Goal: Task Accomplishment & Management: Use online tool/utility

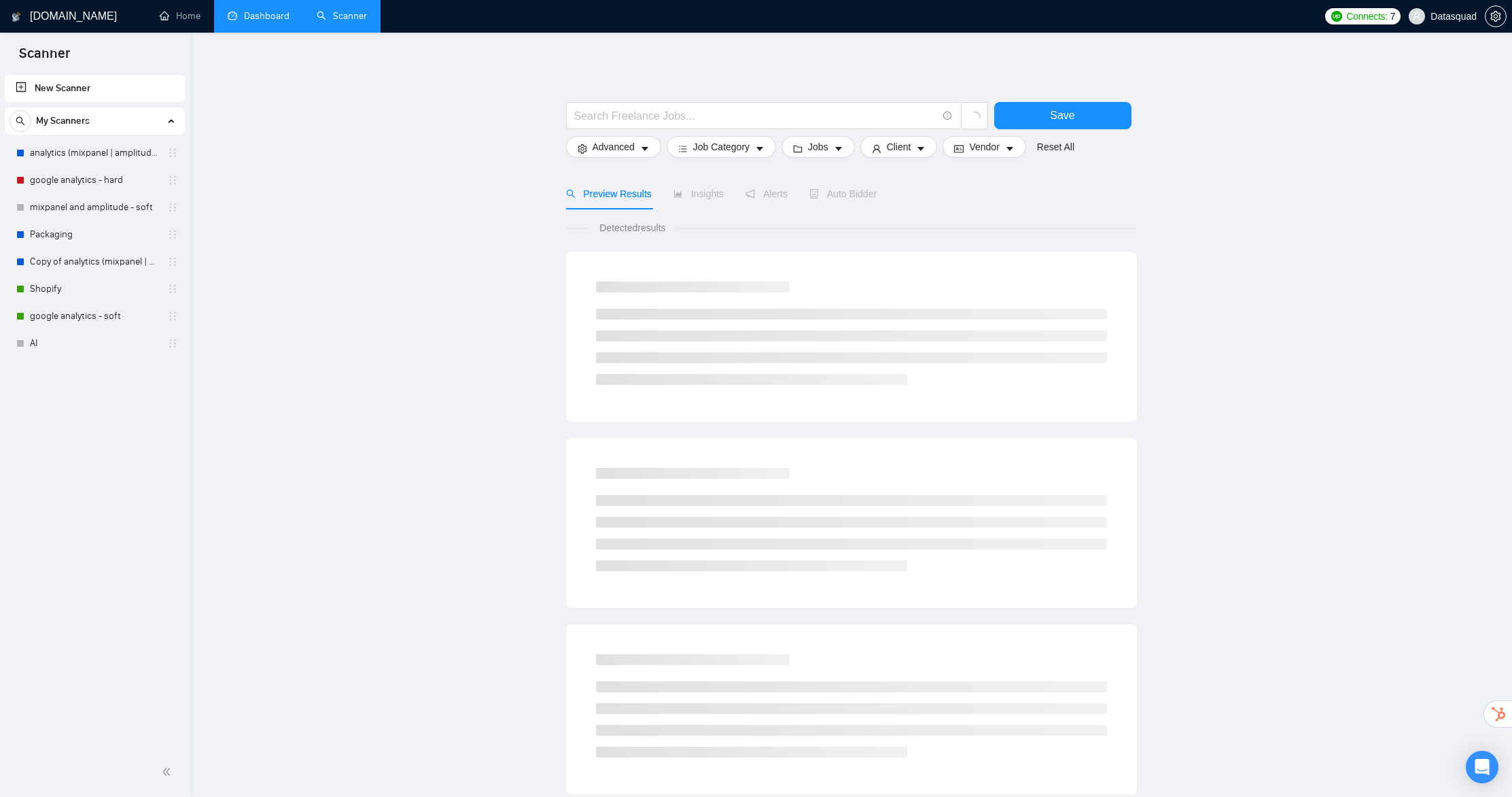
click at [276, 13] on link "Dashboard" at bounding box center [258, 16] width 62 height 12
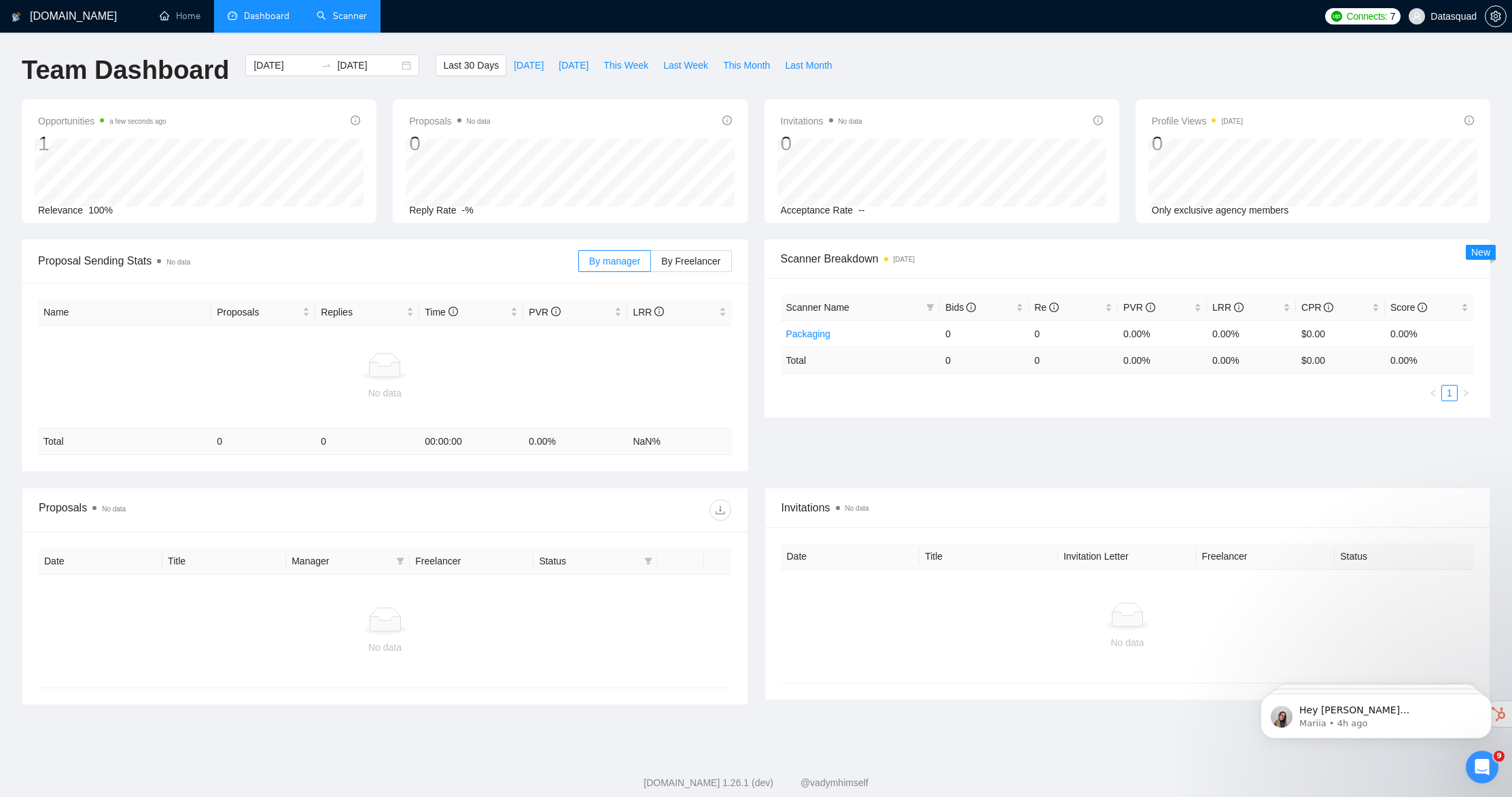
click at [361, 21] on link "Scanner" at bounding box center [342, 16] width 50 height 12
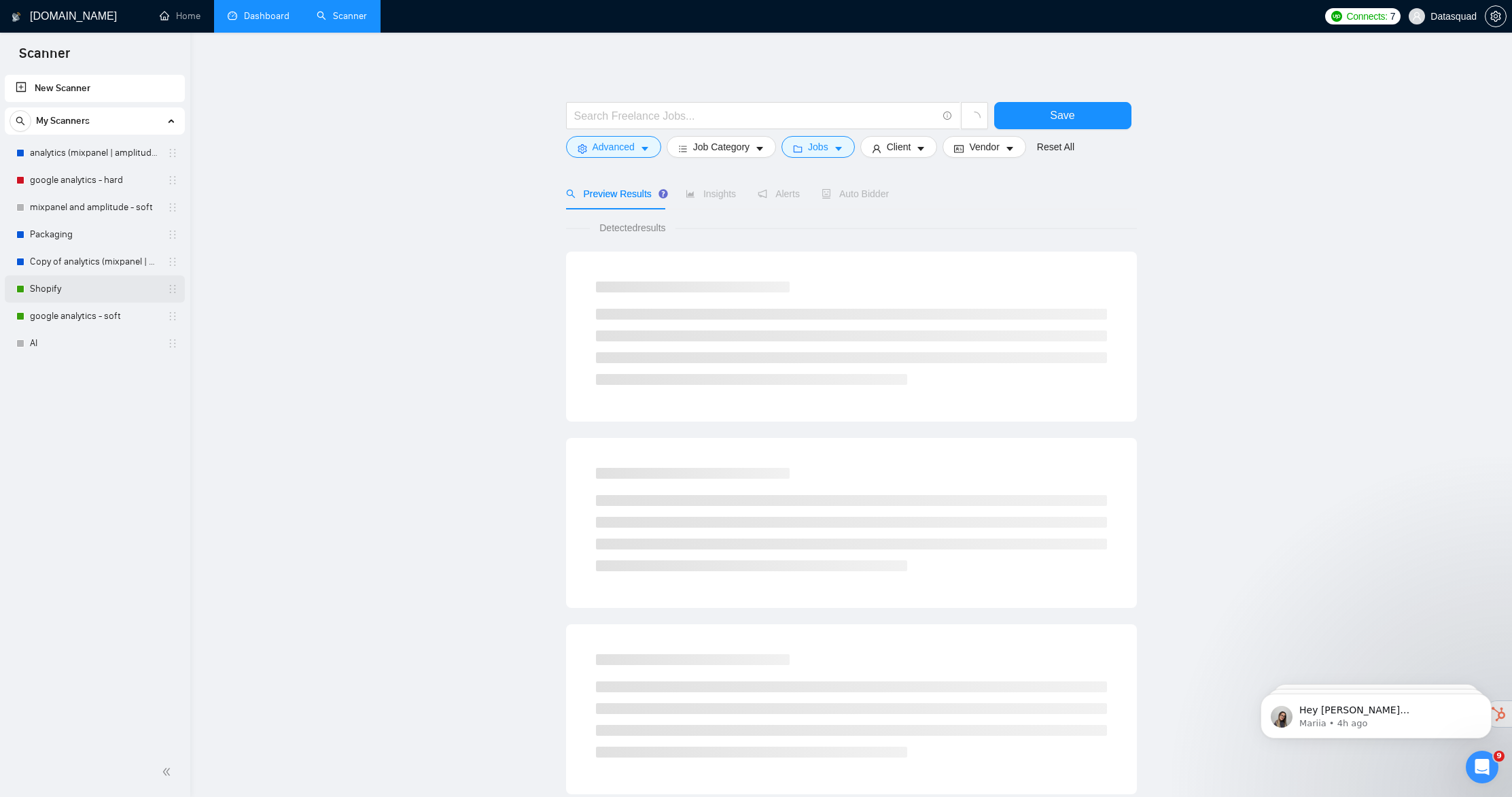
click at [57, 290] on link "Shopify" at bounding box center [94, 288] width 129 height 27
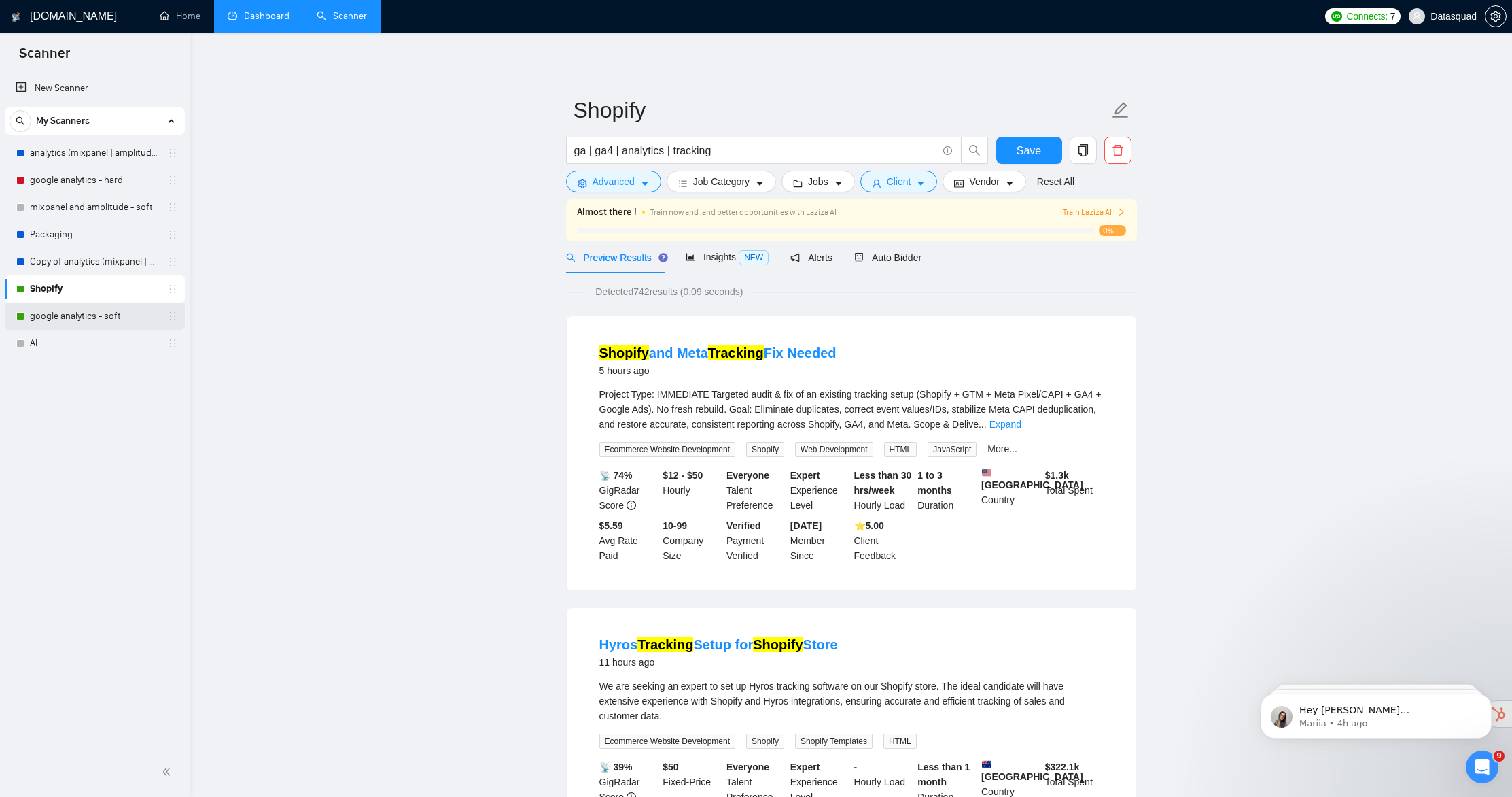
click at [63, 314] on link "google analytics - soft" at bounding box center [94, 315] width 129 height 27
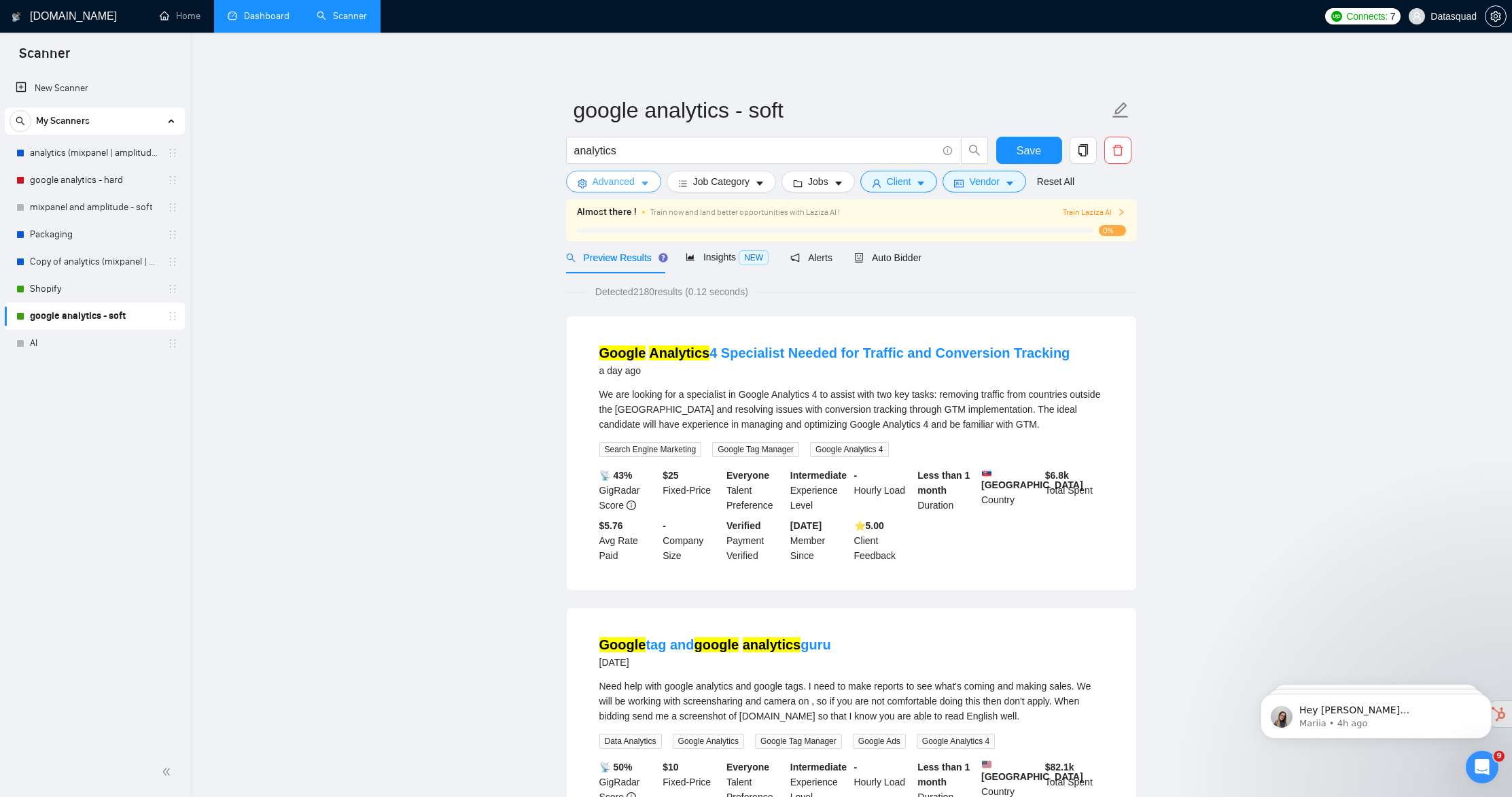
click at [602, 179] on span "Advanced" at bounding box center [613, 181] width 42 height 15
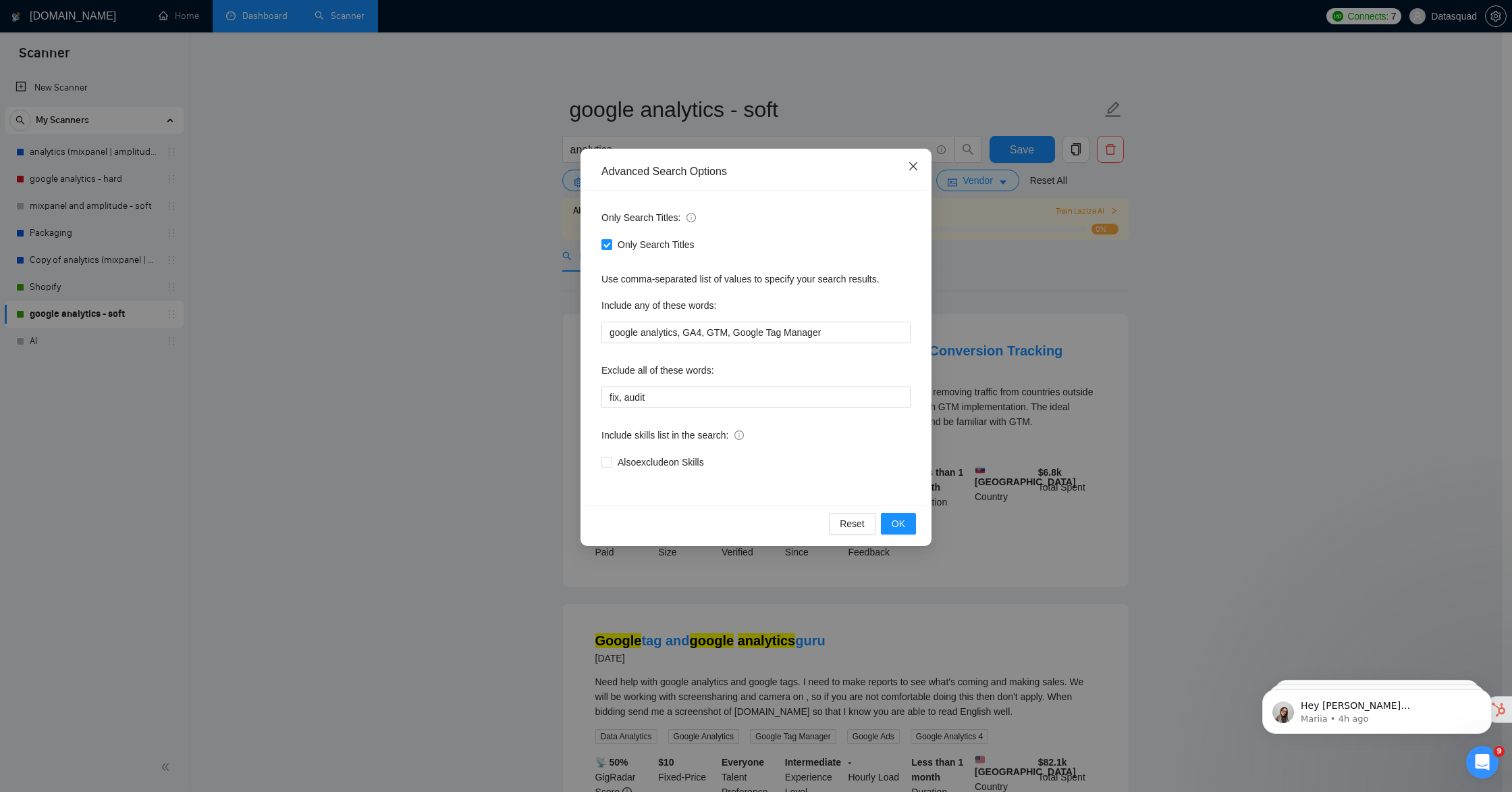
click at [914, 171] on icon "close" at bounding box center [913, 166] width 11 height 11
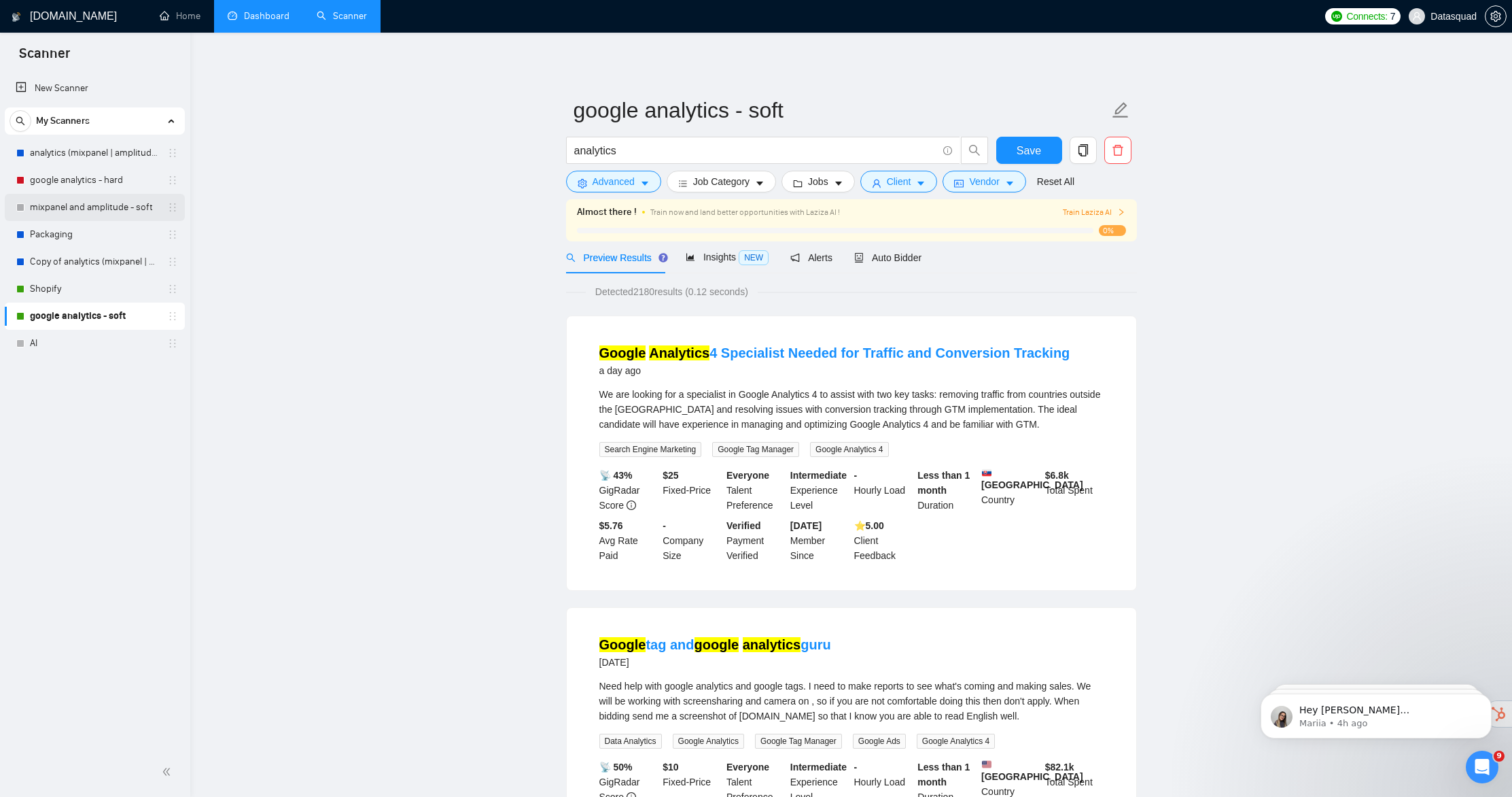
click at [81, 203] on link "mixpanel and amplitude - soft" at bounding box center [94, 207] width 129 height 27
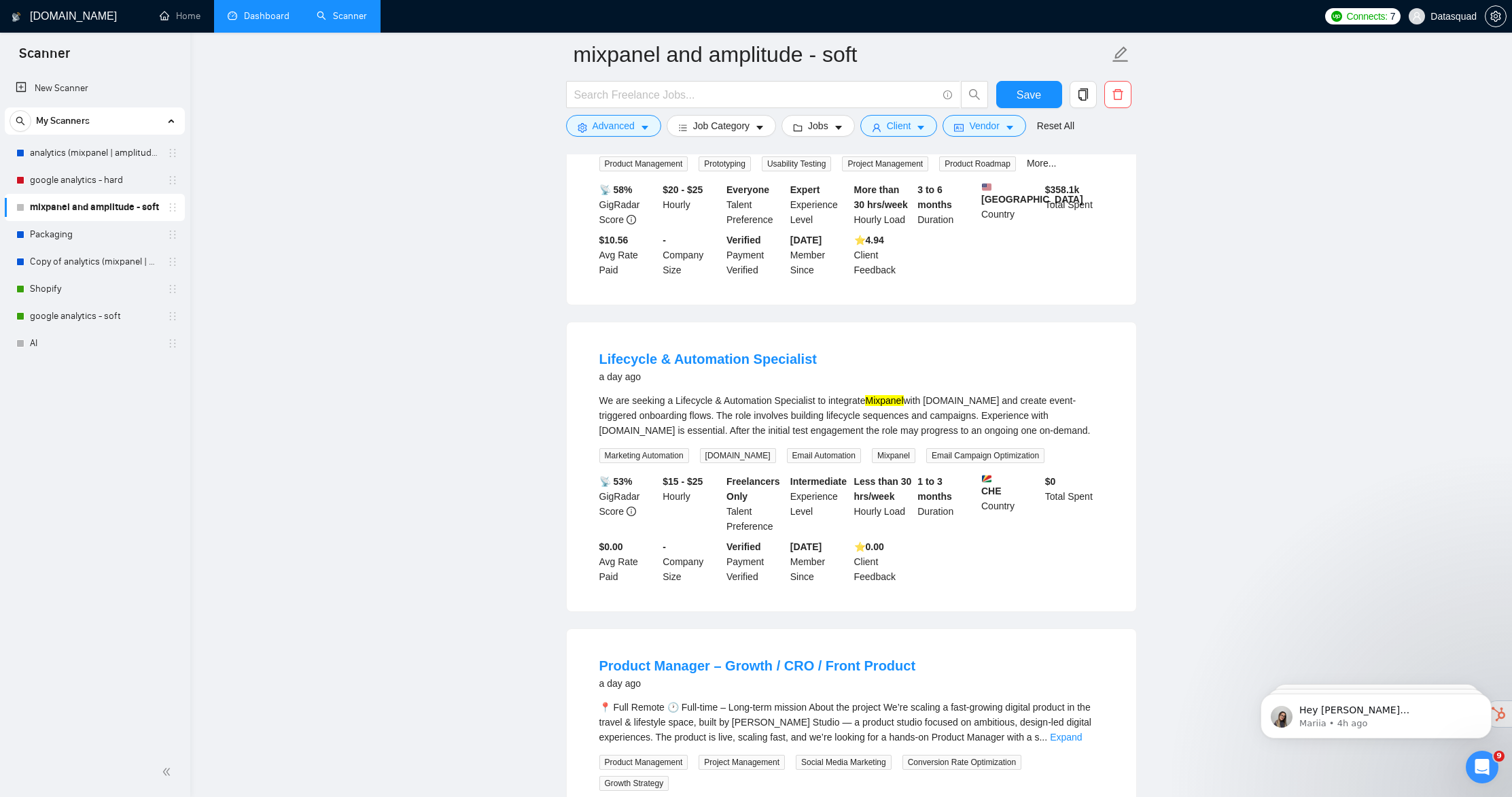
scroll to position [1515, 0]
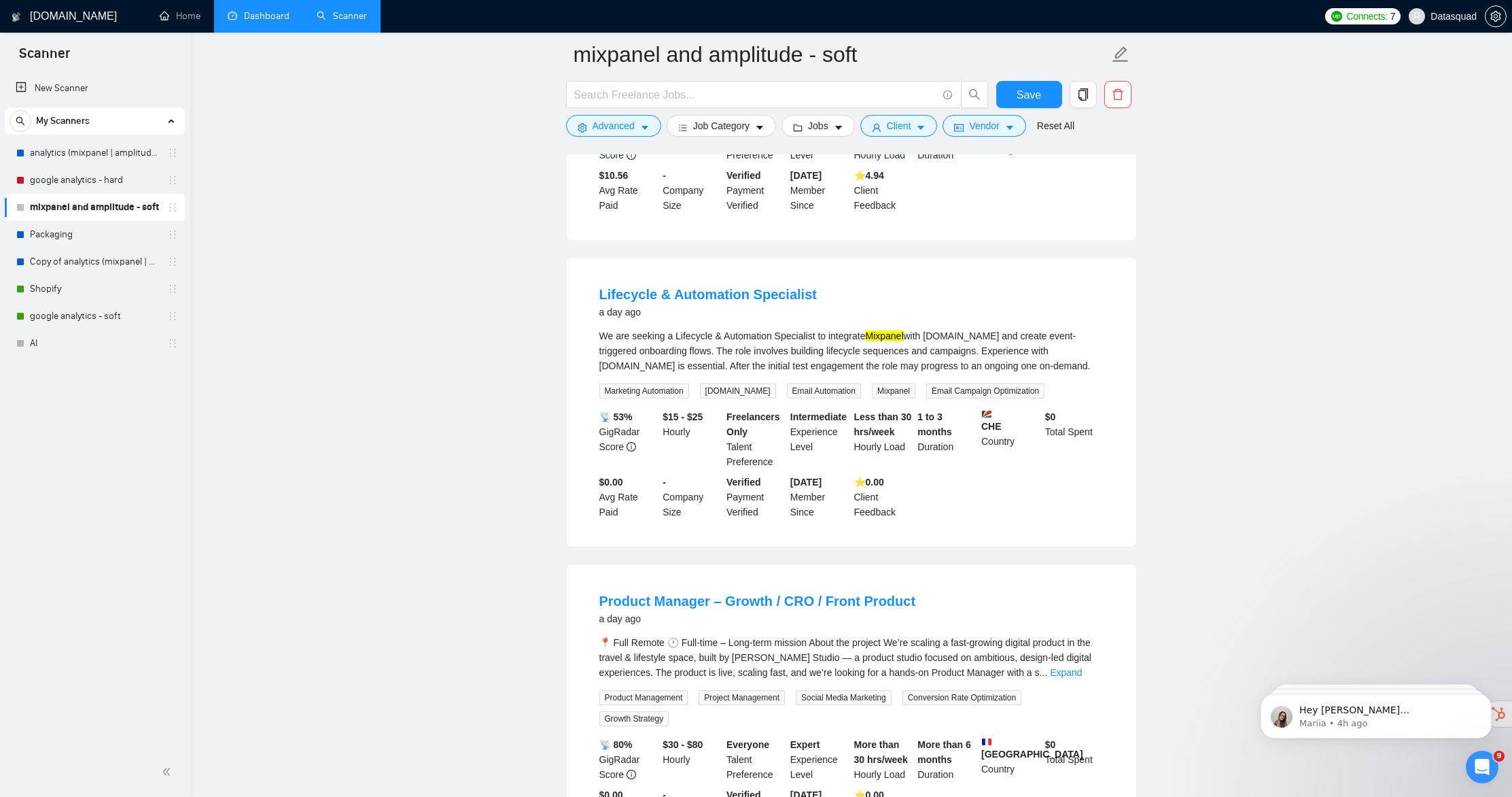
click at [989, 419] on img at bounding box center [987, 414] width 10 height 10
click at [990, 419] on img at bounding box center [987, 414] width 10 height 10
click at [984, 419] on img at bounding box center [987, 414] width 10 height 10
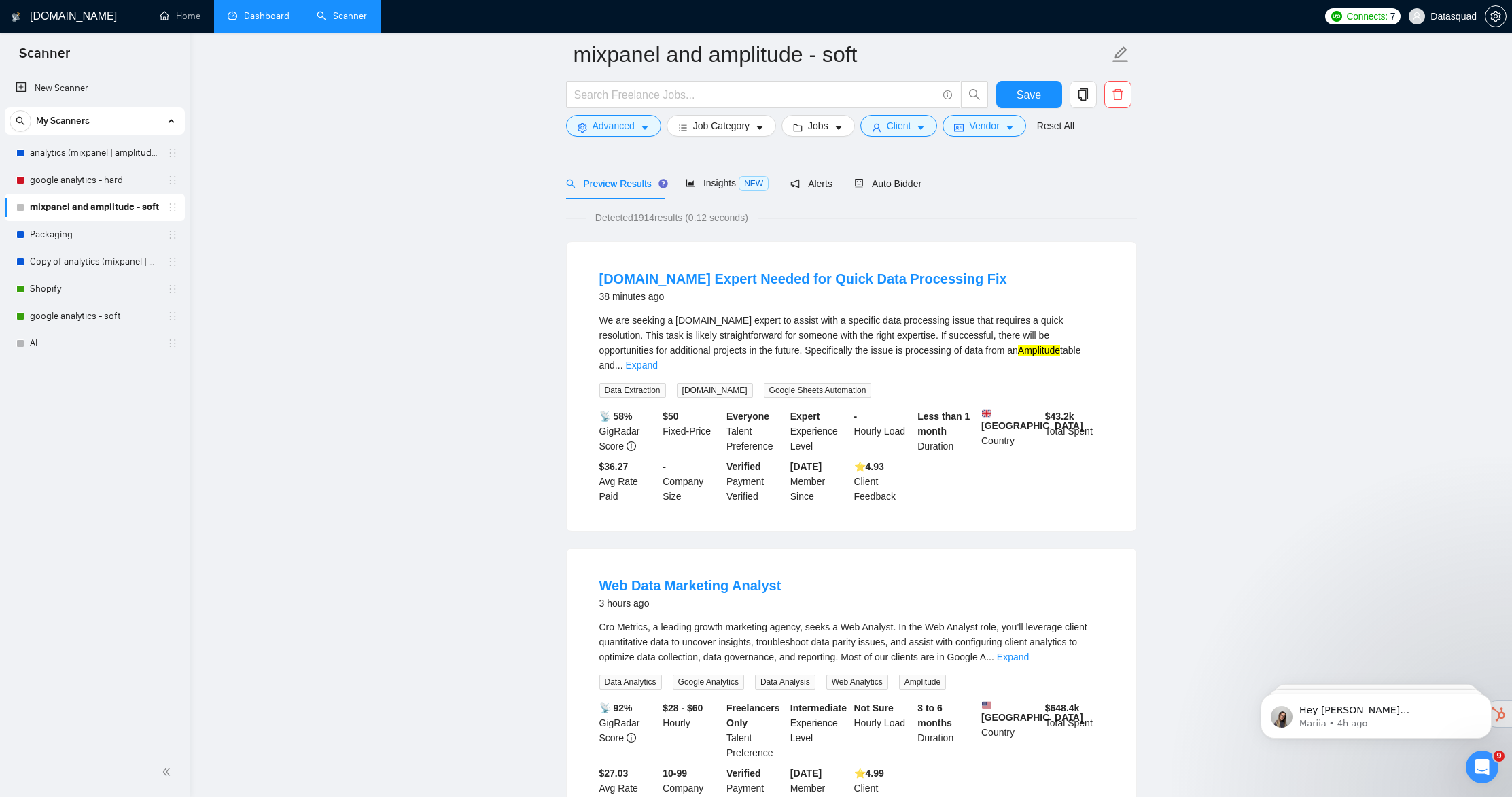
scroll to position [0, 0]
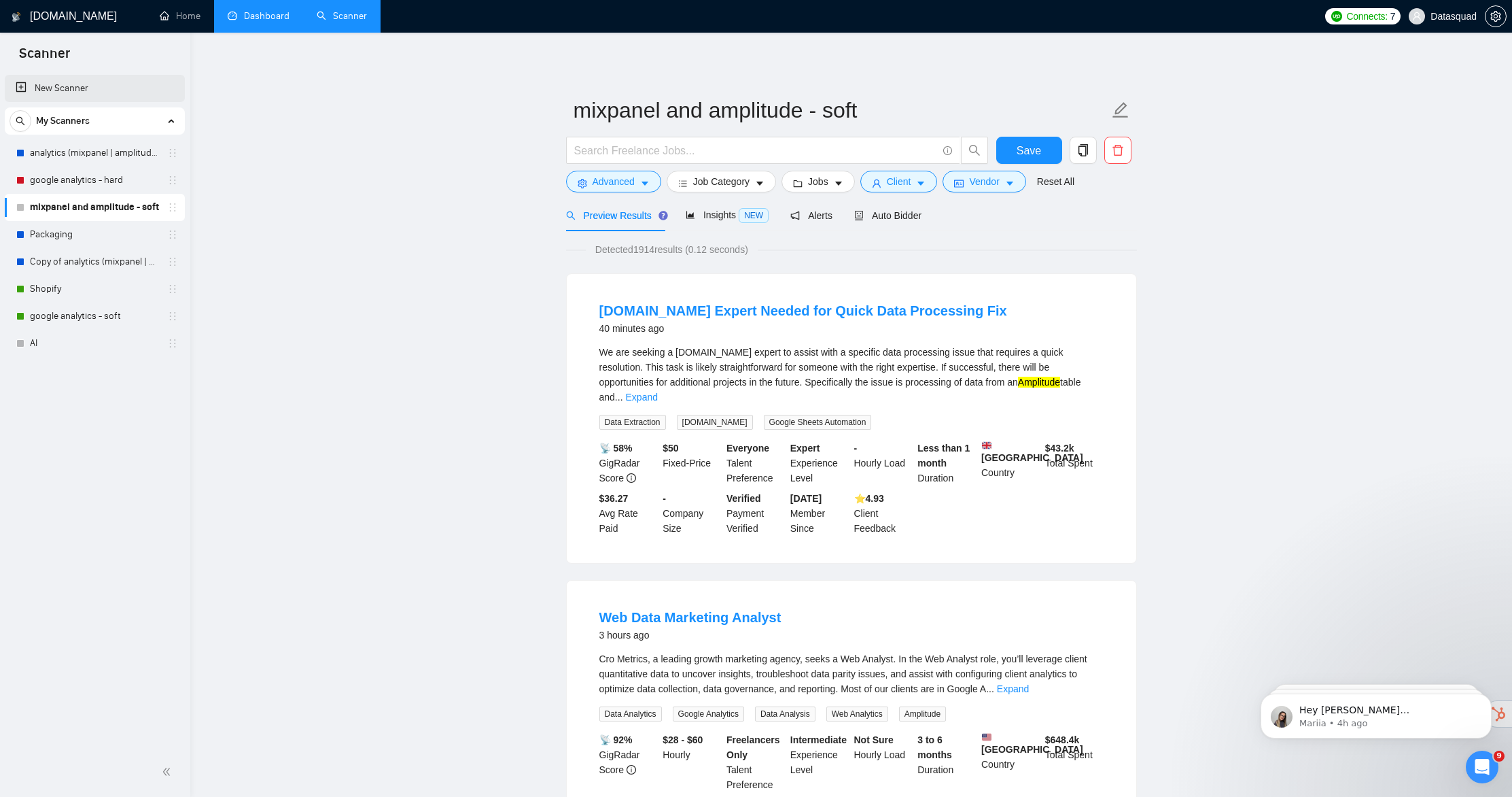
click at [77, 93] on link "New Scanner" at bounding box center [95, 88] width 158 height 27
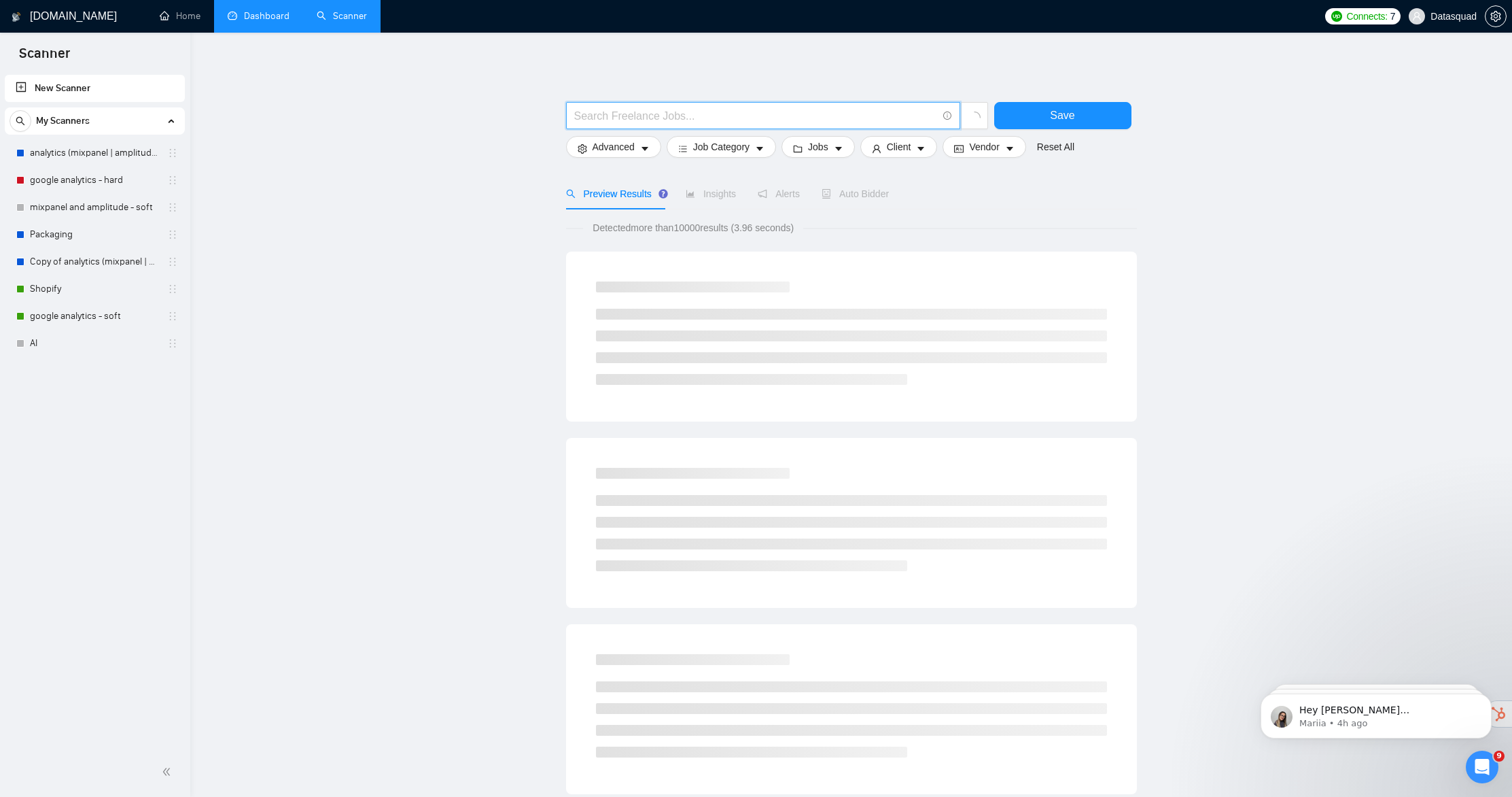
click at [630, 118] on input "text" at bounding box center [756, 115] width 363 height 17
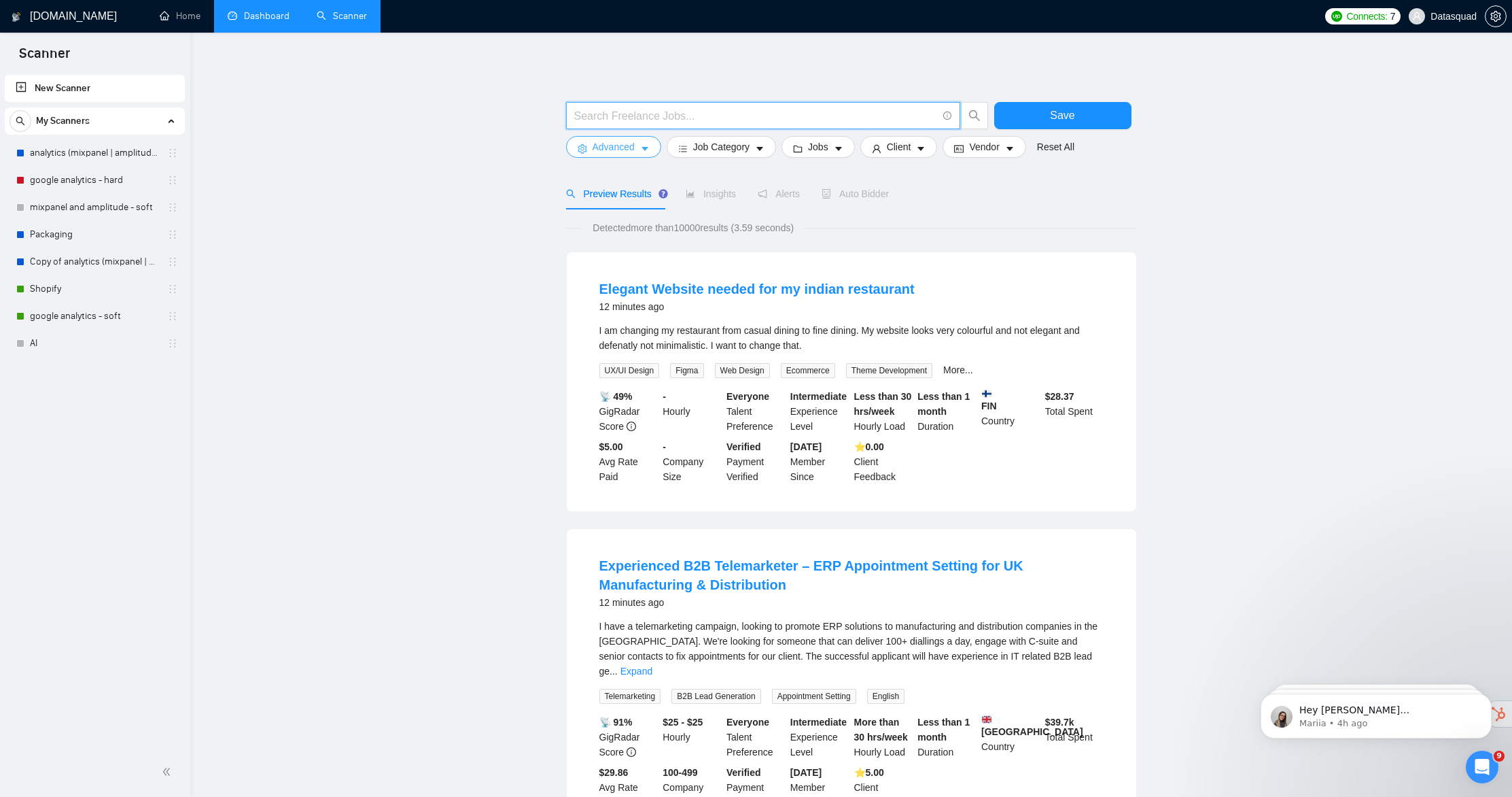
click at [610, 147] on span "Advanced" at bounding box center [613, 147] width 42 height 15
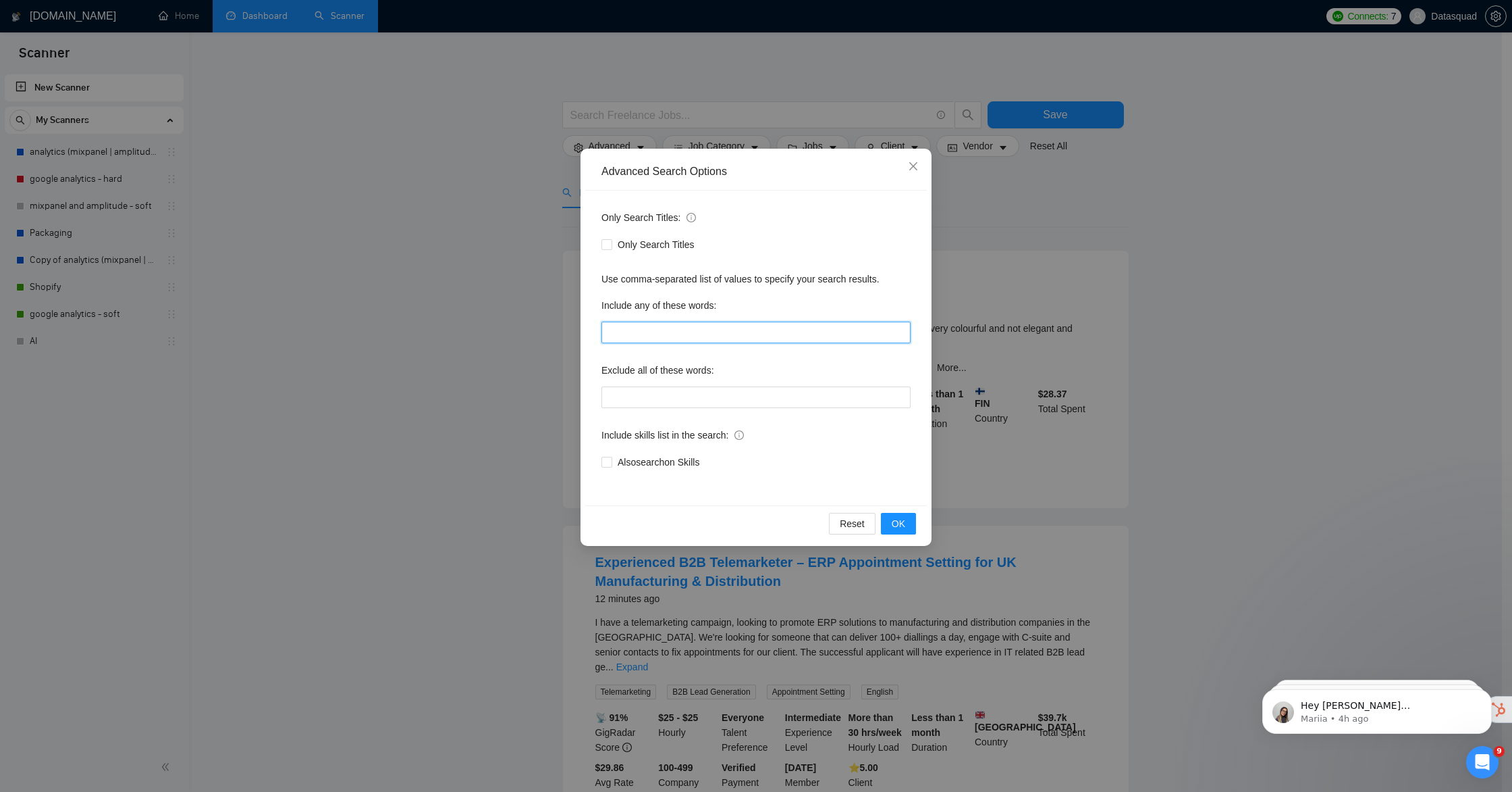
click at [653, 331] on input "text" at bounding box center [756, 332] width 309 height 21
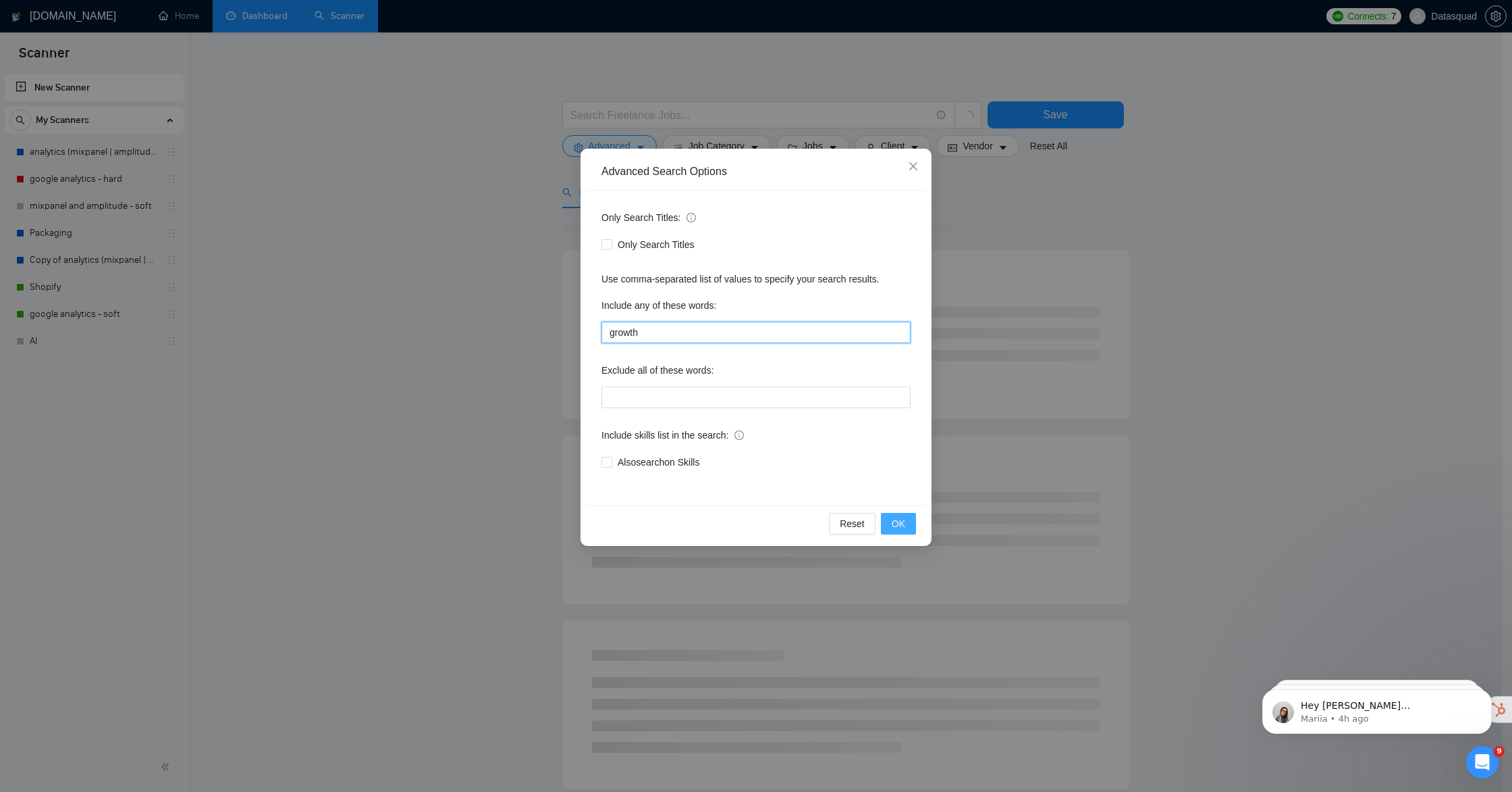
type input "growth"
click at [909, 524] on button "OK" at bounding box center [898, 524] width 35 height 21
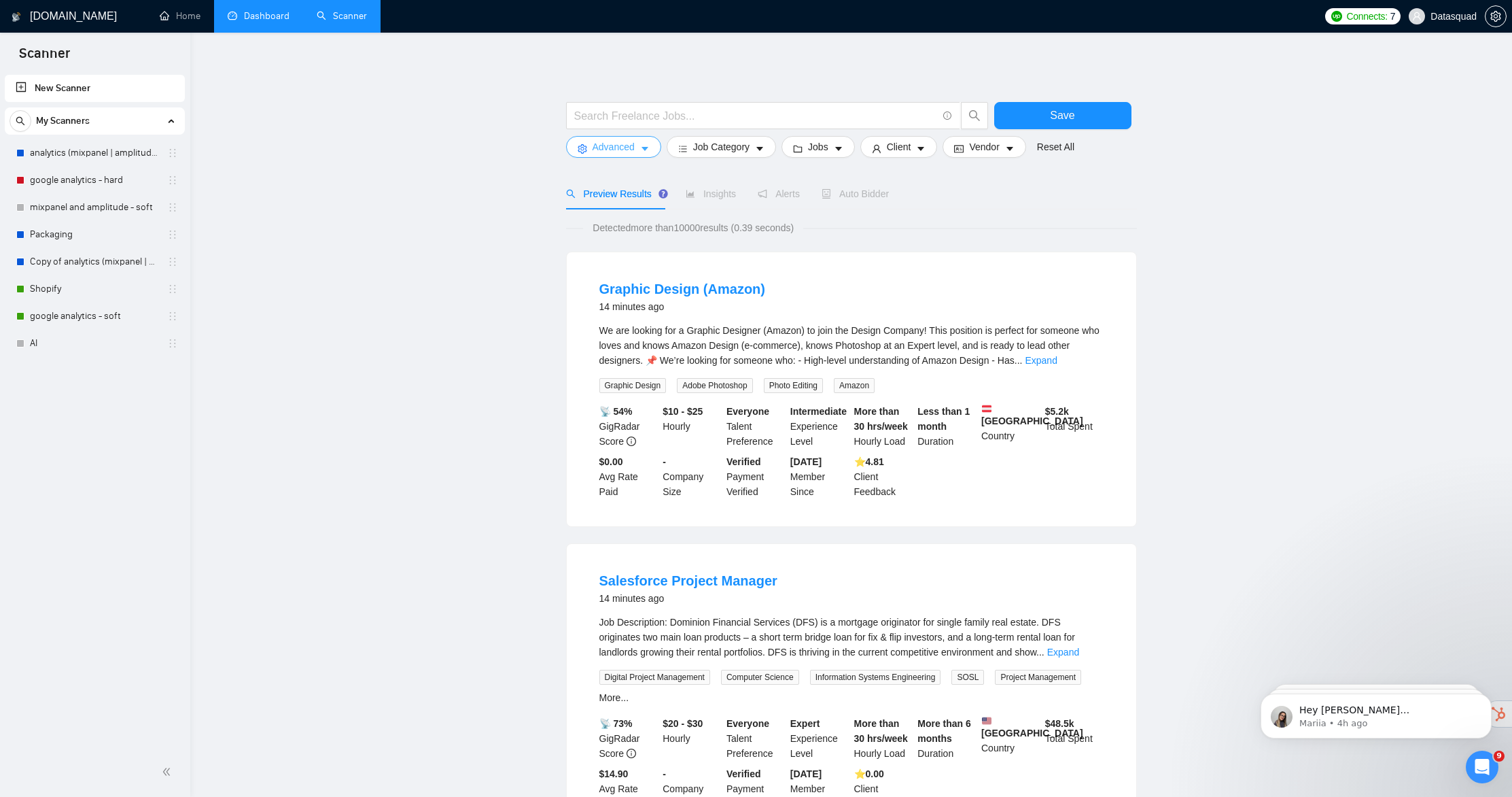
click at [610, 146] on span "Advanced" at bounding box center [613, 147] width 42 height 15
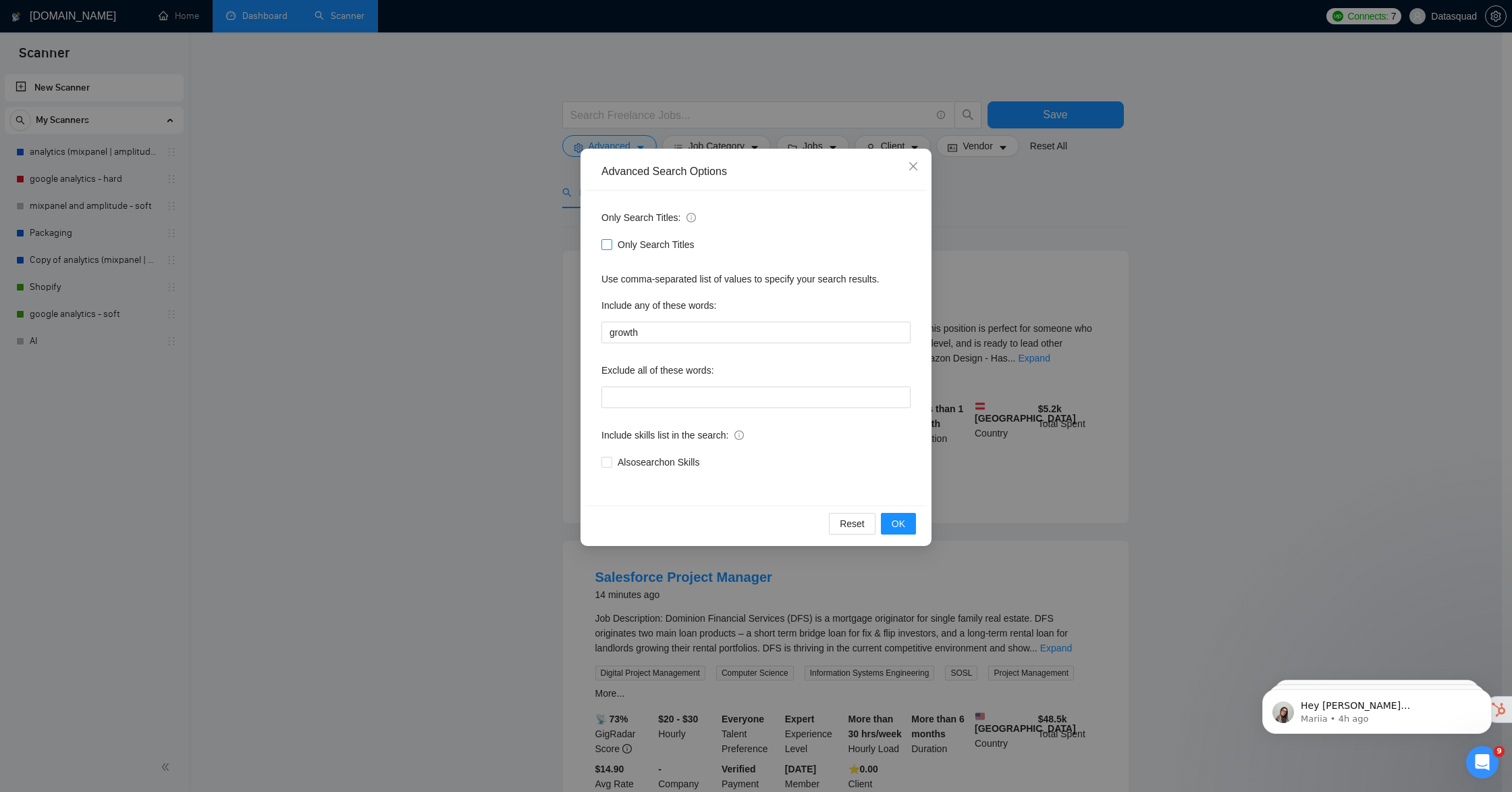
drag, startPoint x: 607, startPoint y: 254, endPoint x: 608, endPoint y: 245, distance: 9.1
click at [607, 254] on div "Only Search Titles" at bounding box center [756, 245] width 309 height 21
click at [608, 245] on input "Only Search Titles" at bounding box center [607, 244] width 10 height 10
checkbox input "true"
click at [901, 520] on span "OK" at bounding box center [899, 524] width 14 height 15
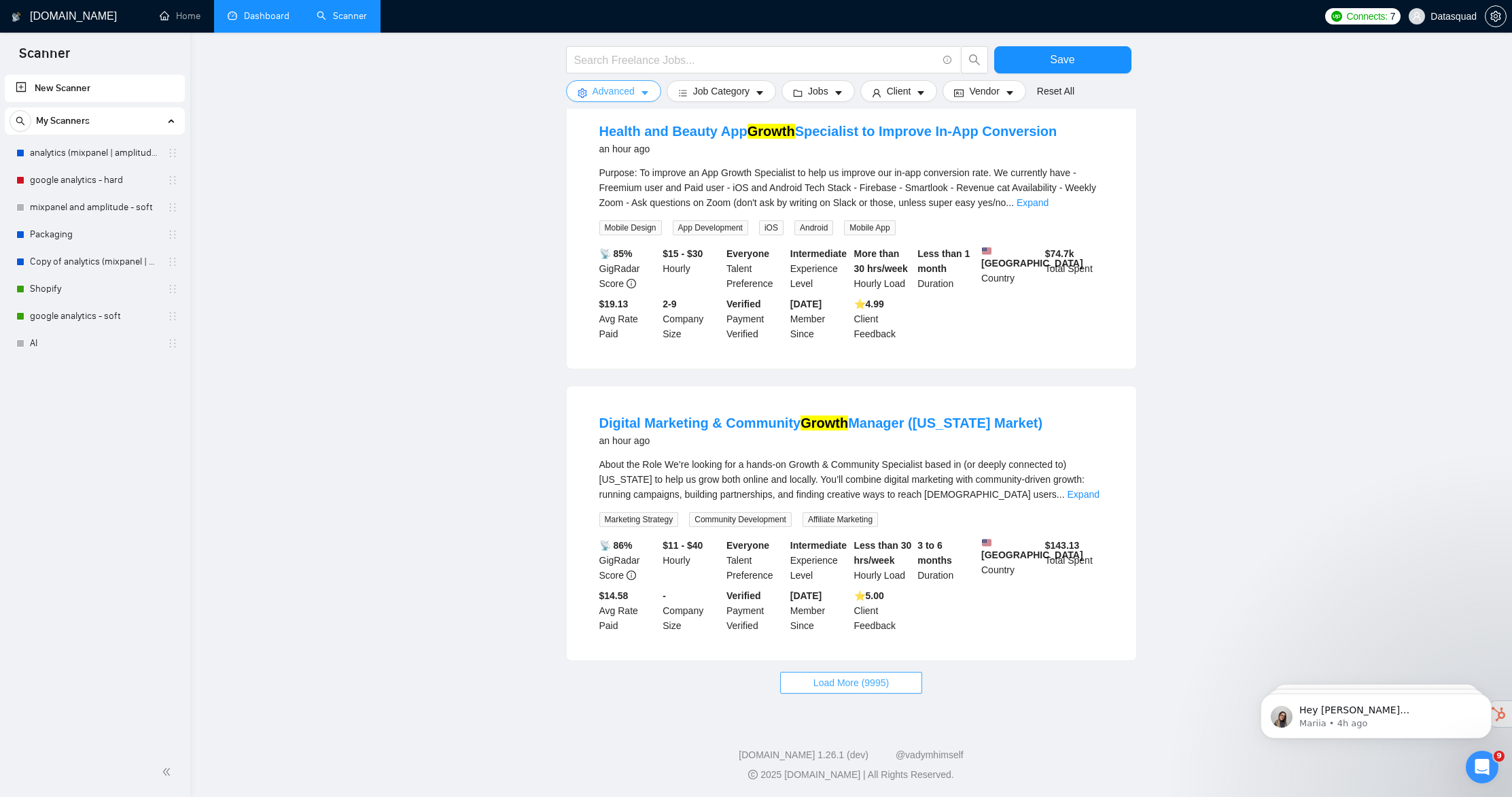
scroll to position [1066, 0]
click at [918, 675] on button "Load More (9995)" at bounding box center [851, 681] width 142 height 21
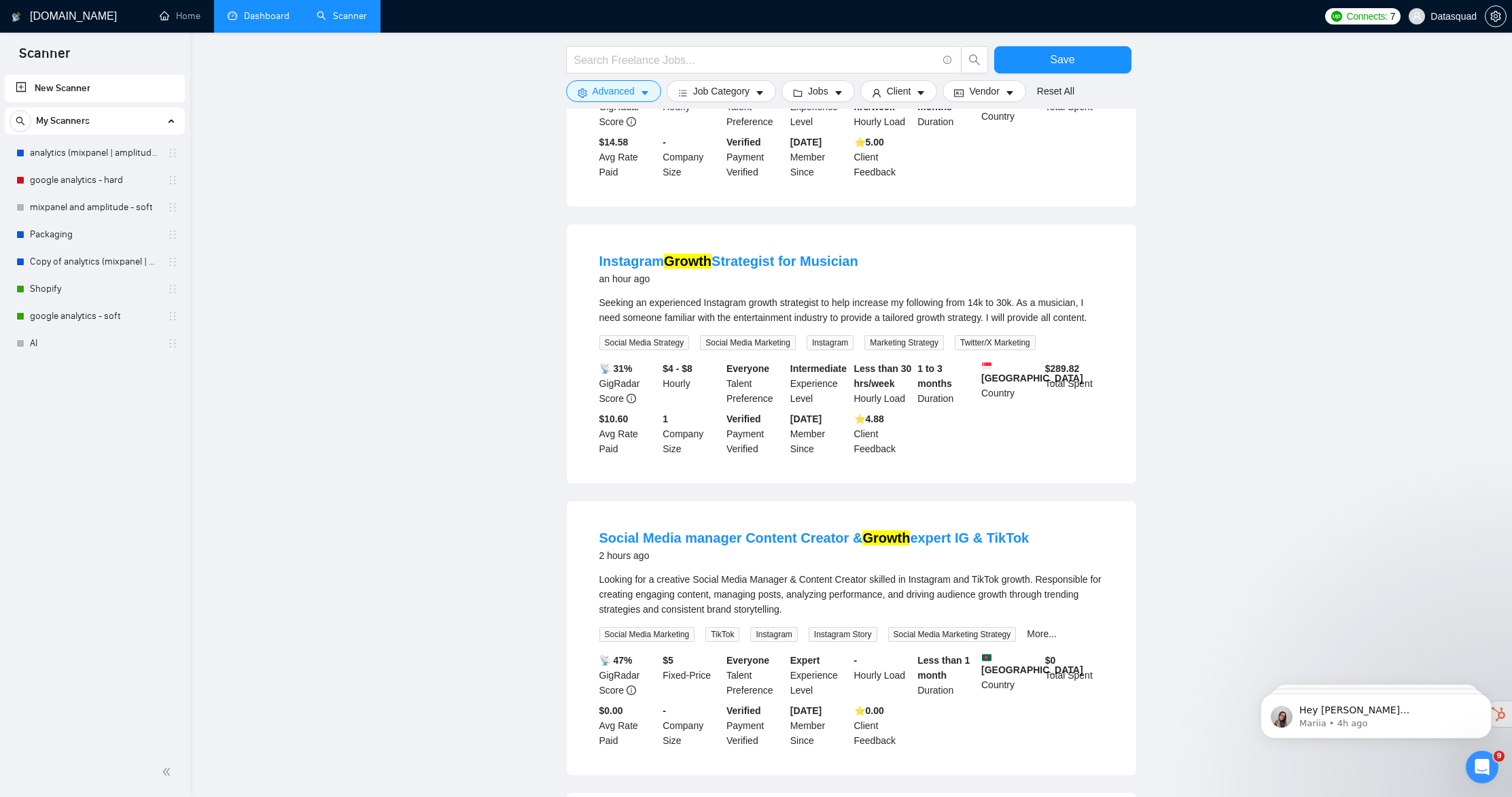
scroll to position [0, 0]
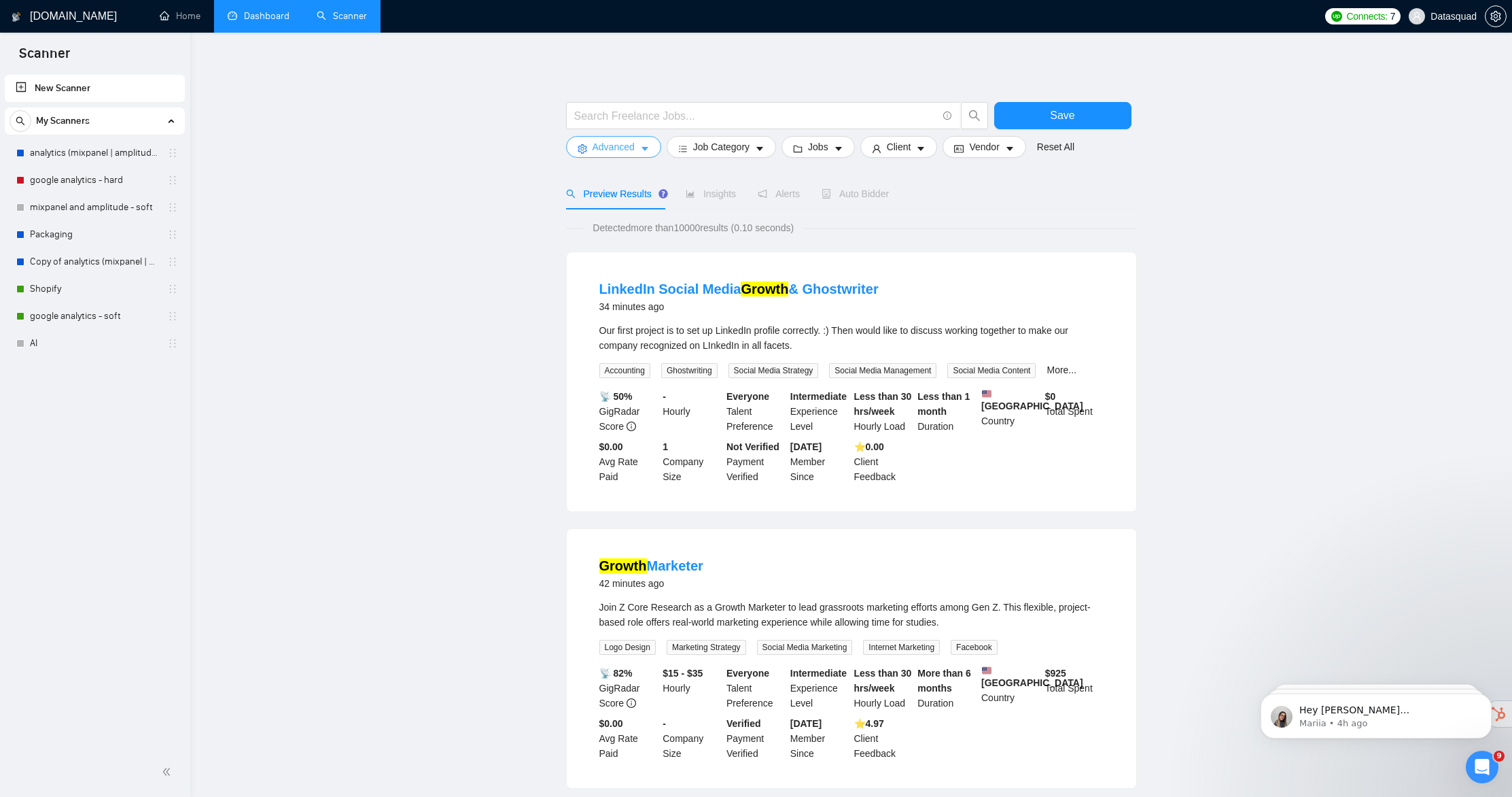
click at [658, 149] on button "Advanced" at bounding box center [614, 147] width 95 height 21
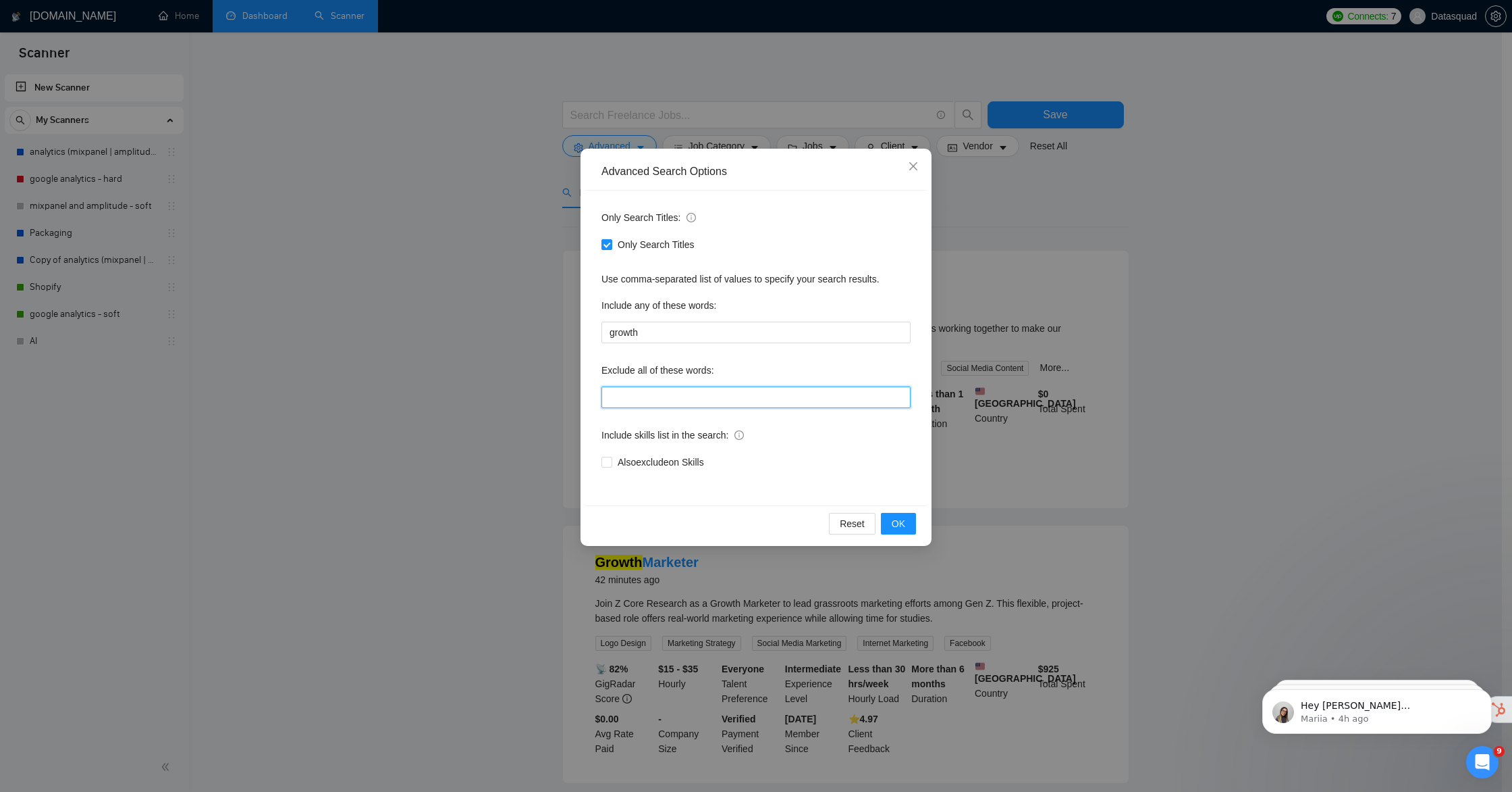
click at [682, 401] on input "text" at bounding box center [756, 397] width 309 height 21
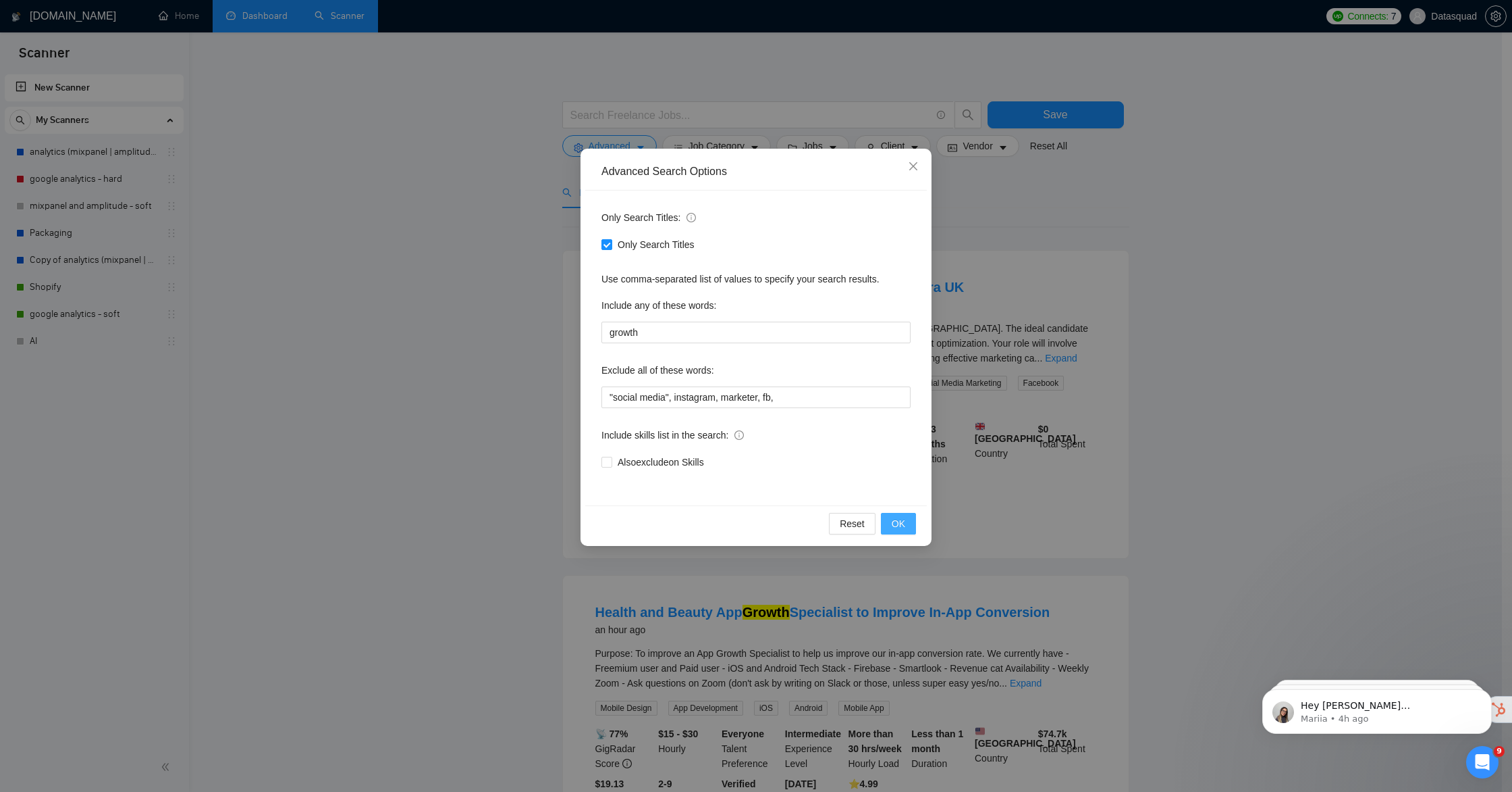
click at [895, 521] on span "OK" at bounding box center [899, 524] width 14 height 15
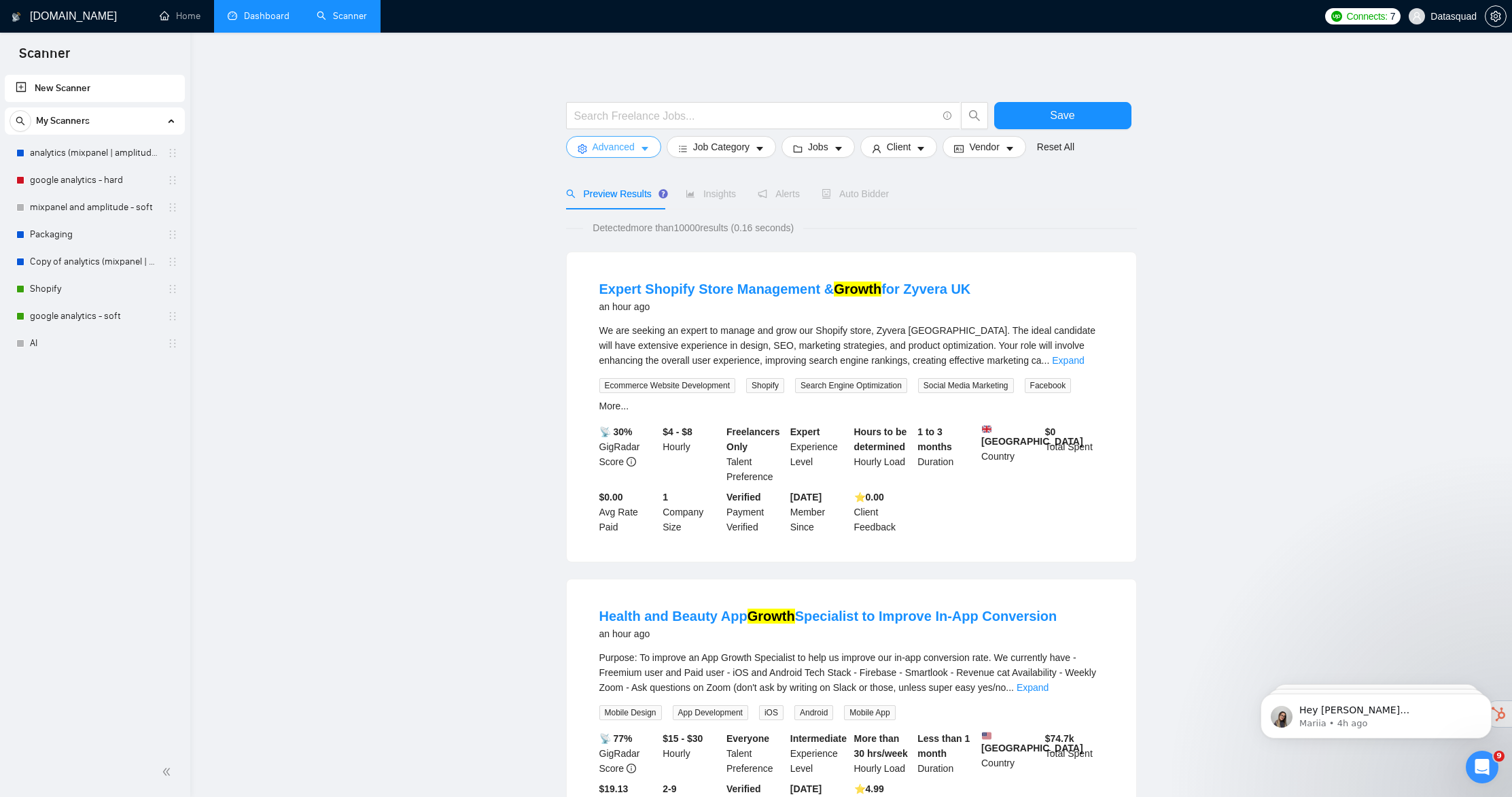
click at [613, 154] on span "Advanced" at bounding box center [613, 147] width 42 height 15
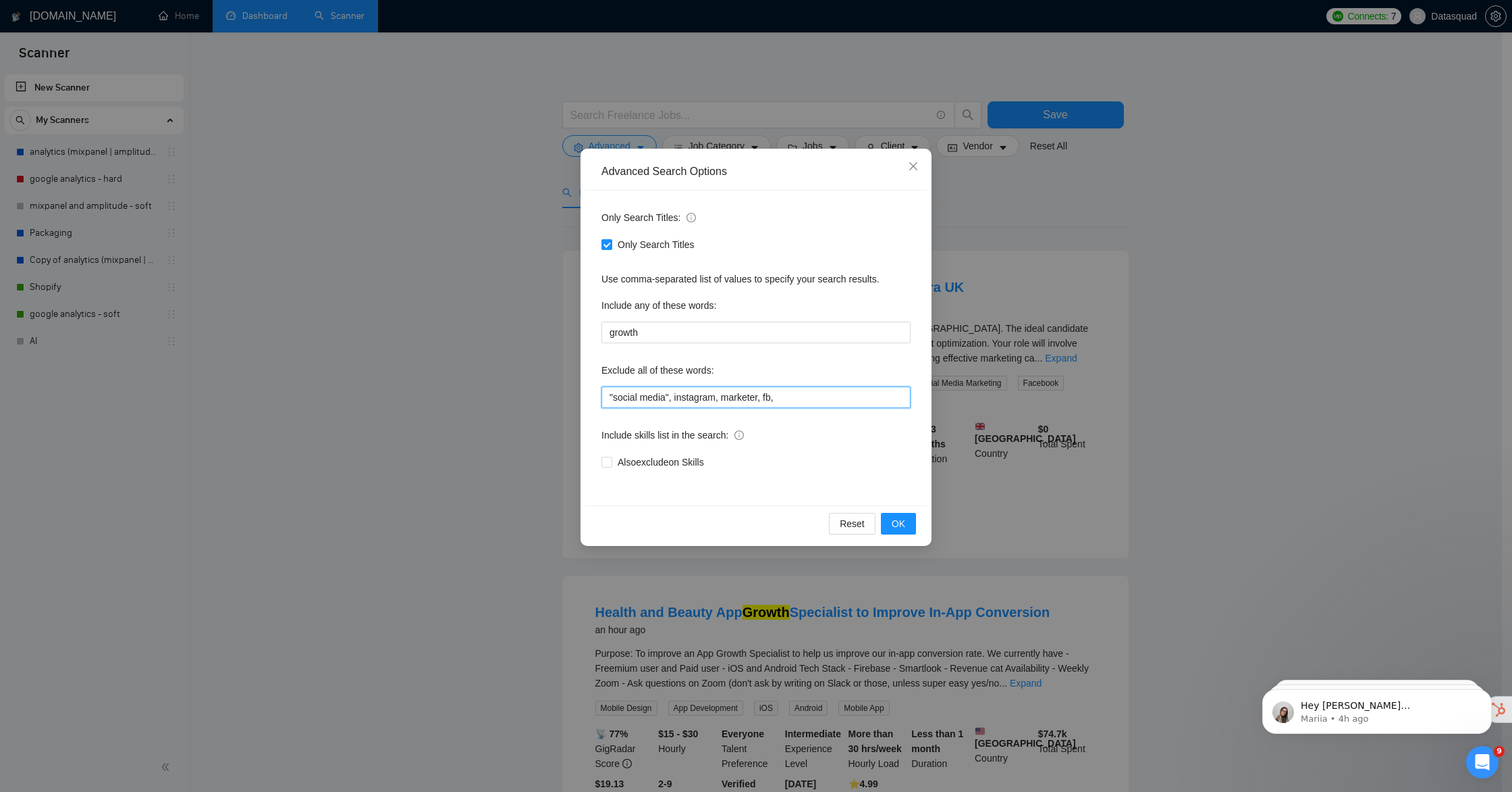
click at [821, 397] on input ""social media", instagram, marketer, fb," at bounding box center [756, 397] width 309 height 21
click at [902, 525] on span "OK" at bounding box center [899, 524] width 14 height 15
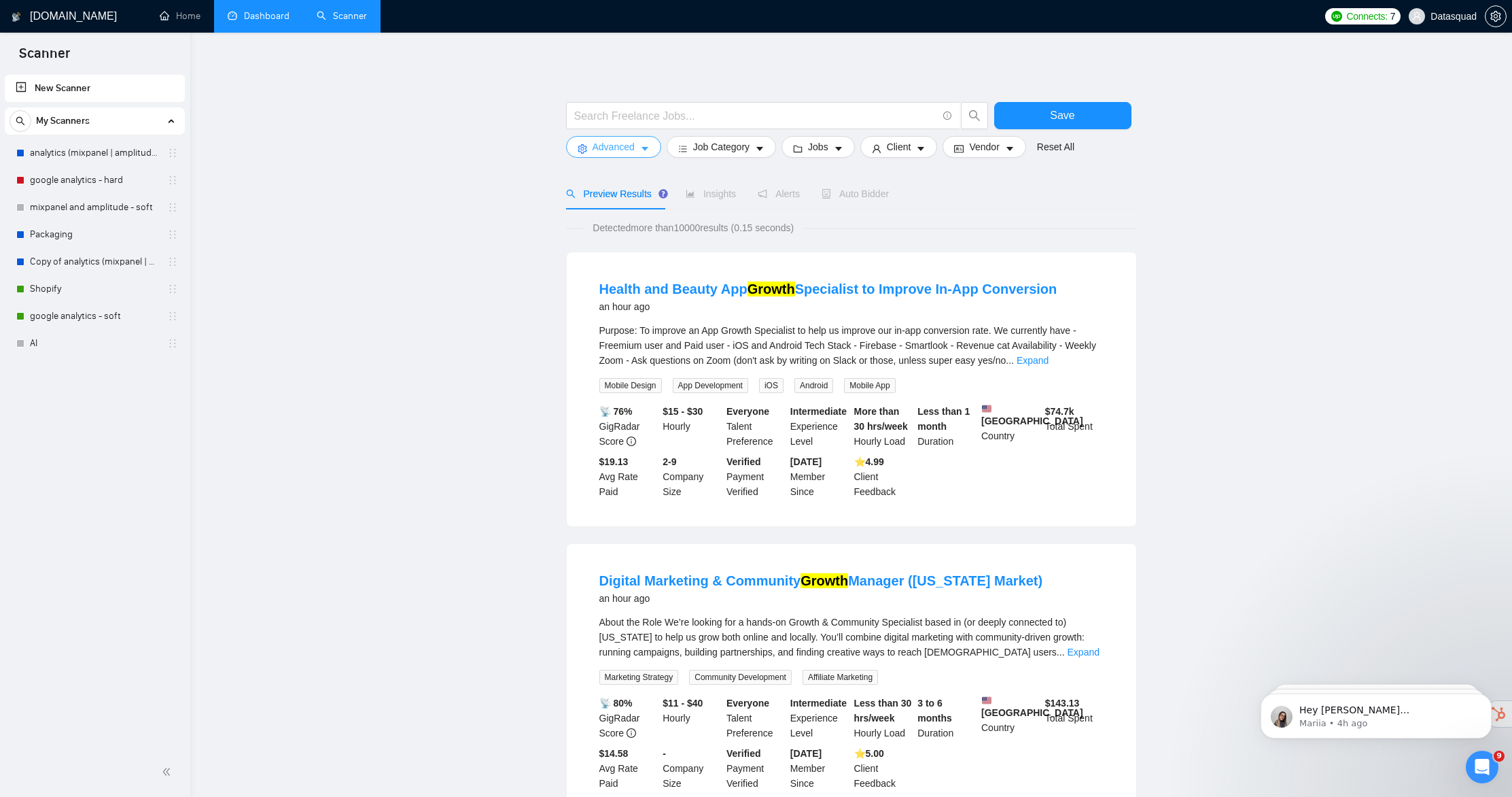
click at [621, 149] on span "Advanced" at bounding box center [613, 147] width 42 height 15
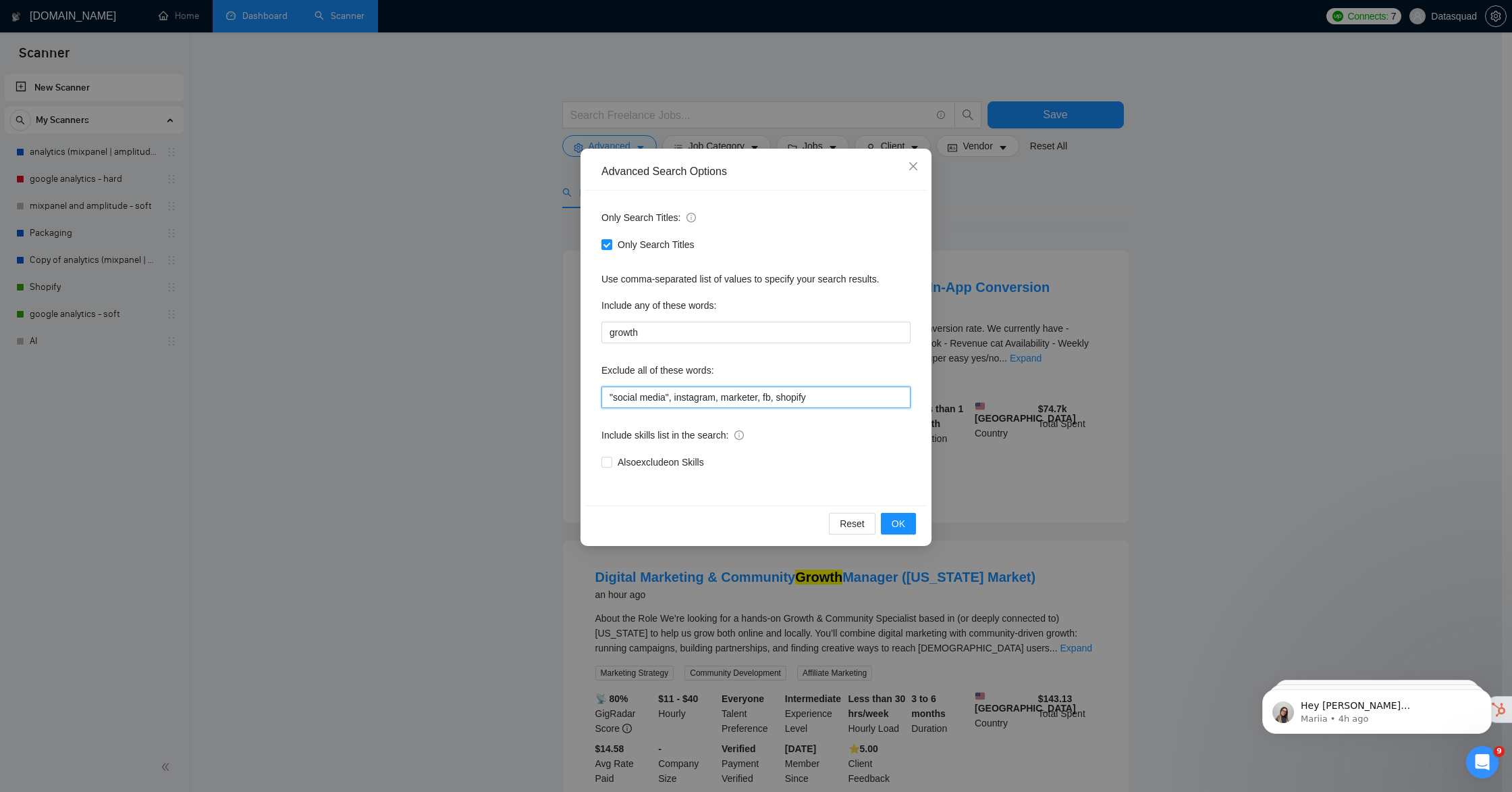
click at [821, 397] on input ""social media", instagram, marketer, fb, shopify" at bounding box center [756, 397] width 309 height 21
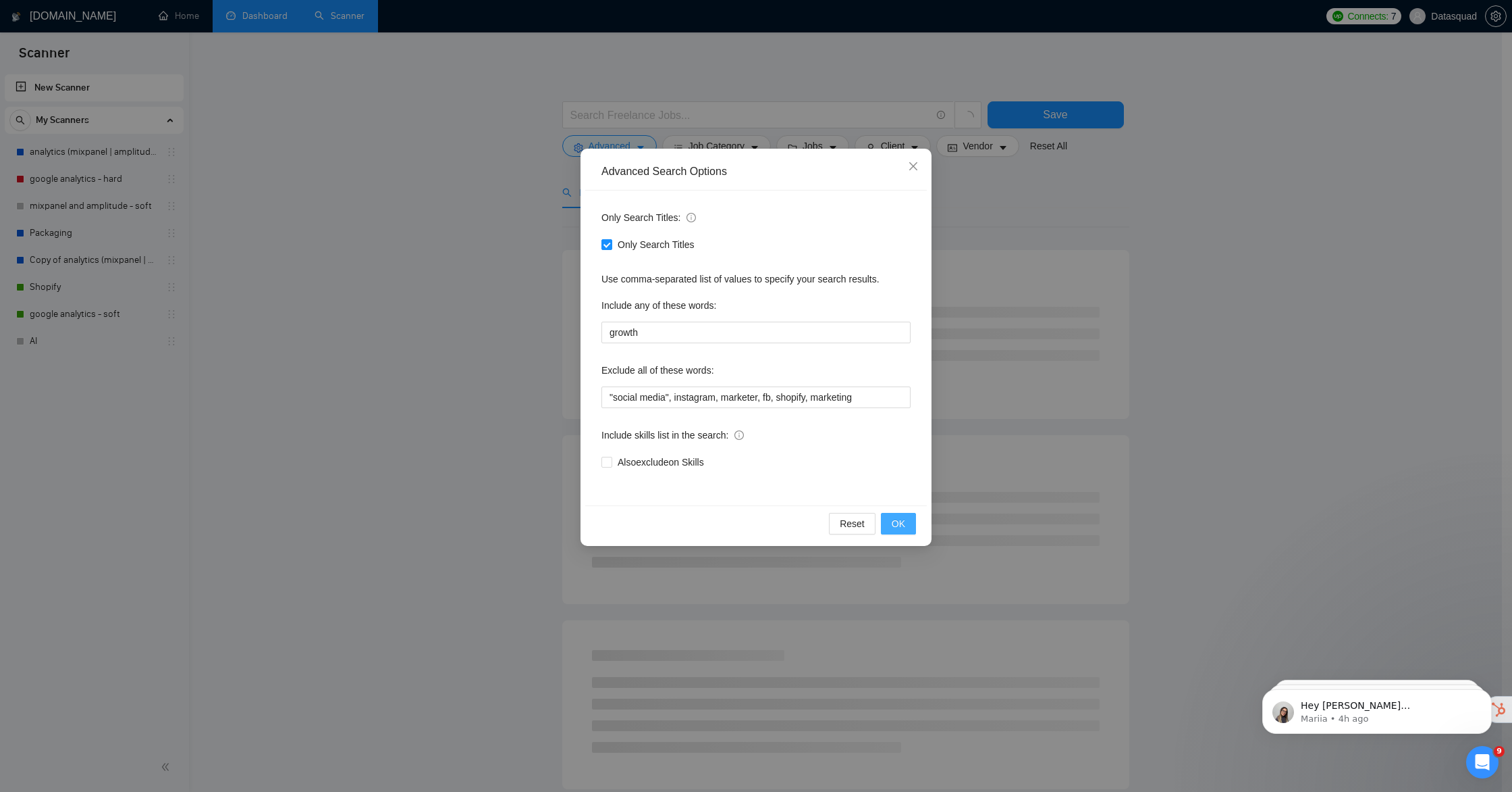
click at [910, 529] on button "OK" at bounding box center [898, 524] width 35 height 21
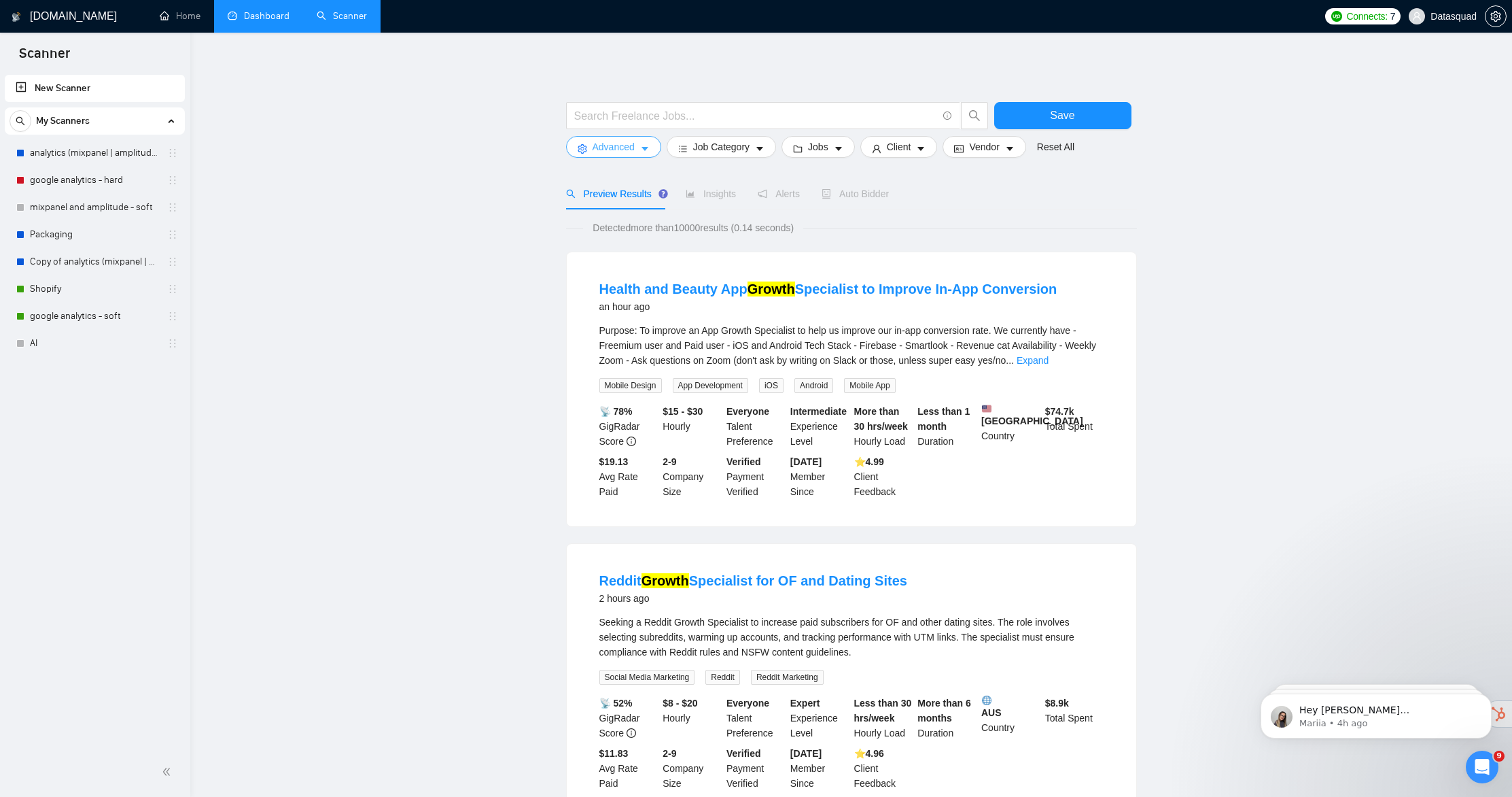
click at [640, 145] on button "Advanced" at bounding box center [614, 147] width 95 height 21
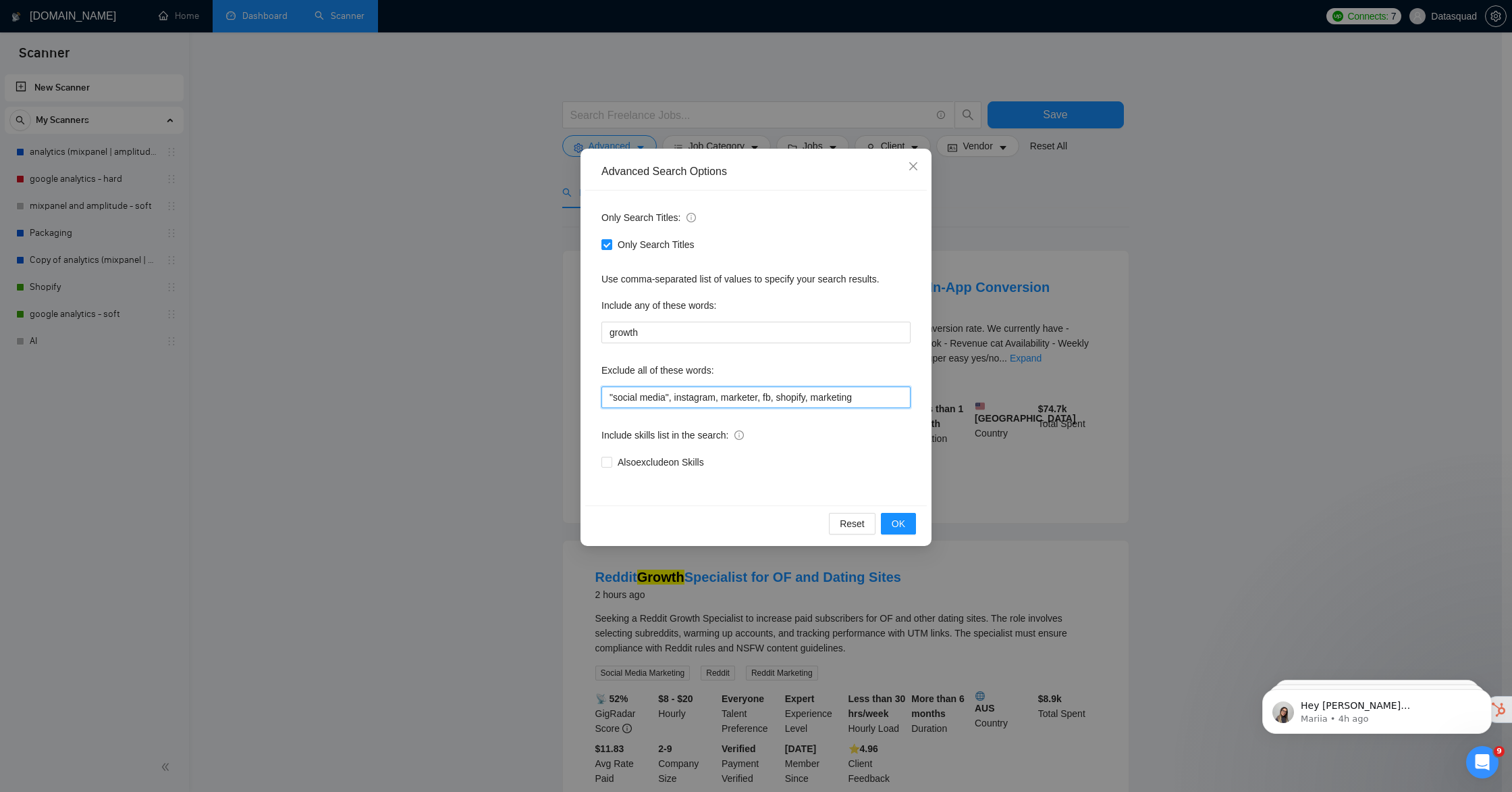
click at [866, 396] on input ""social media", instagram, marketer, fb, shopify, marketing" at bounding box center [756, 397] width 309 height 21
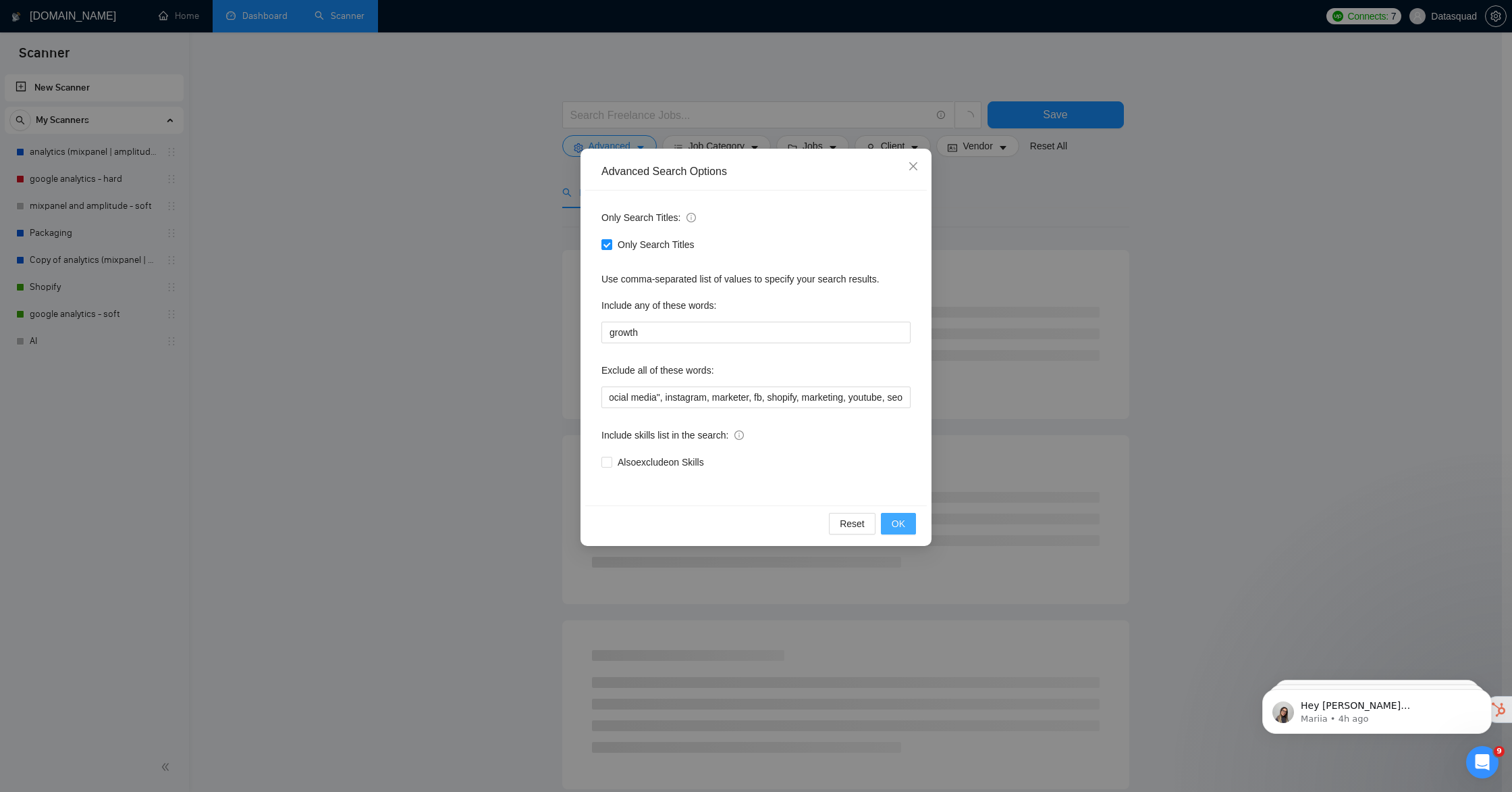
click at [912, 520] on button "OK" at bounding box center [898, 524] width 35 height 21
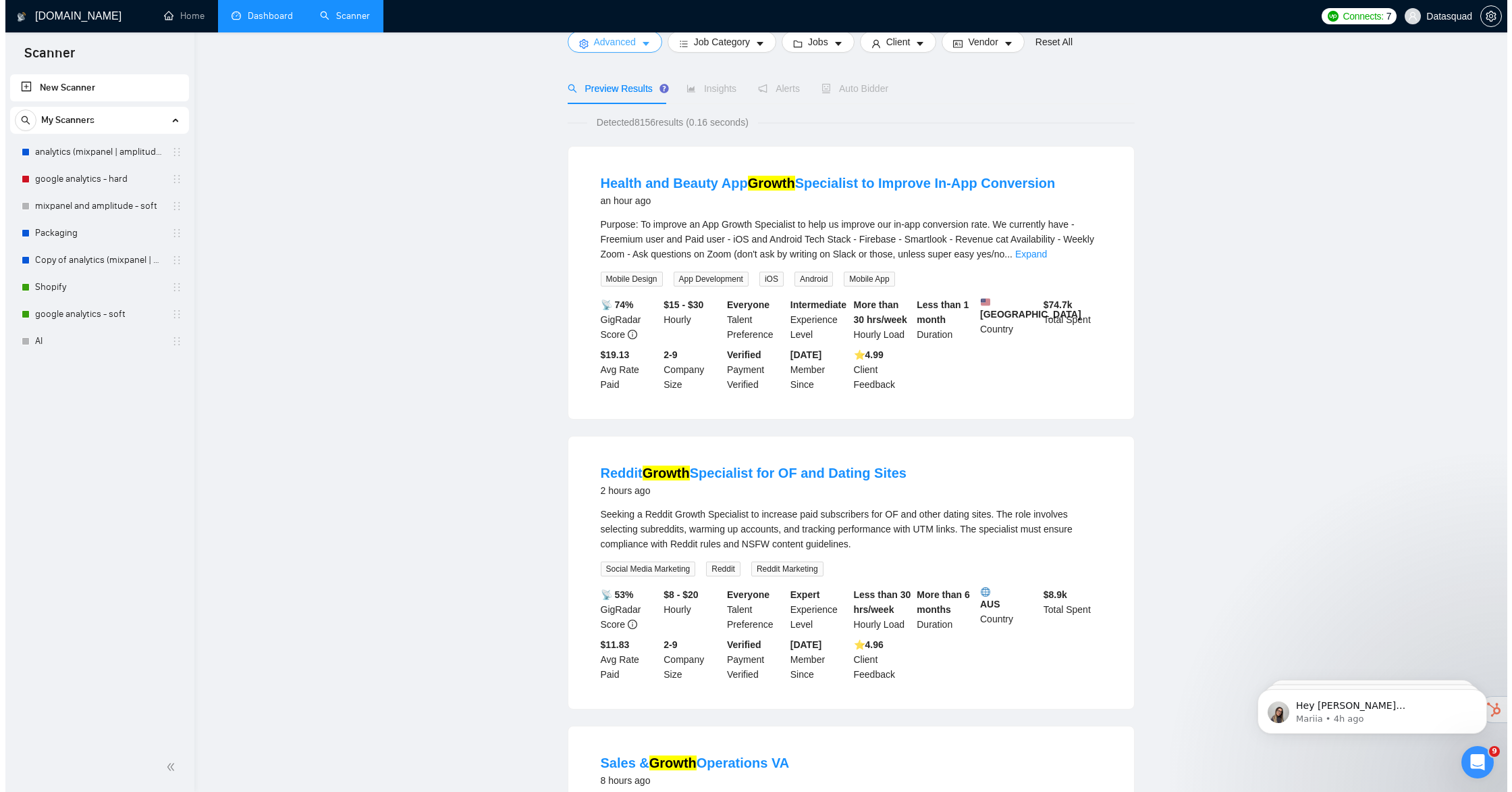
scroll to position [0, 0]
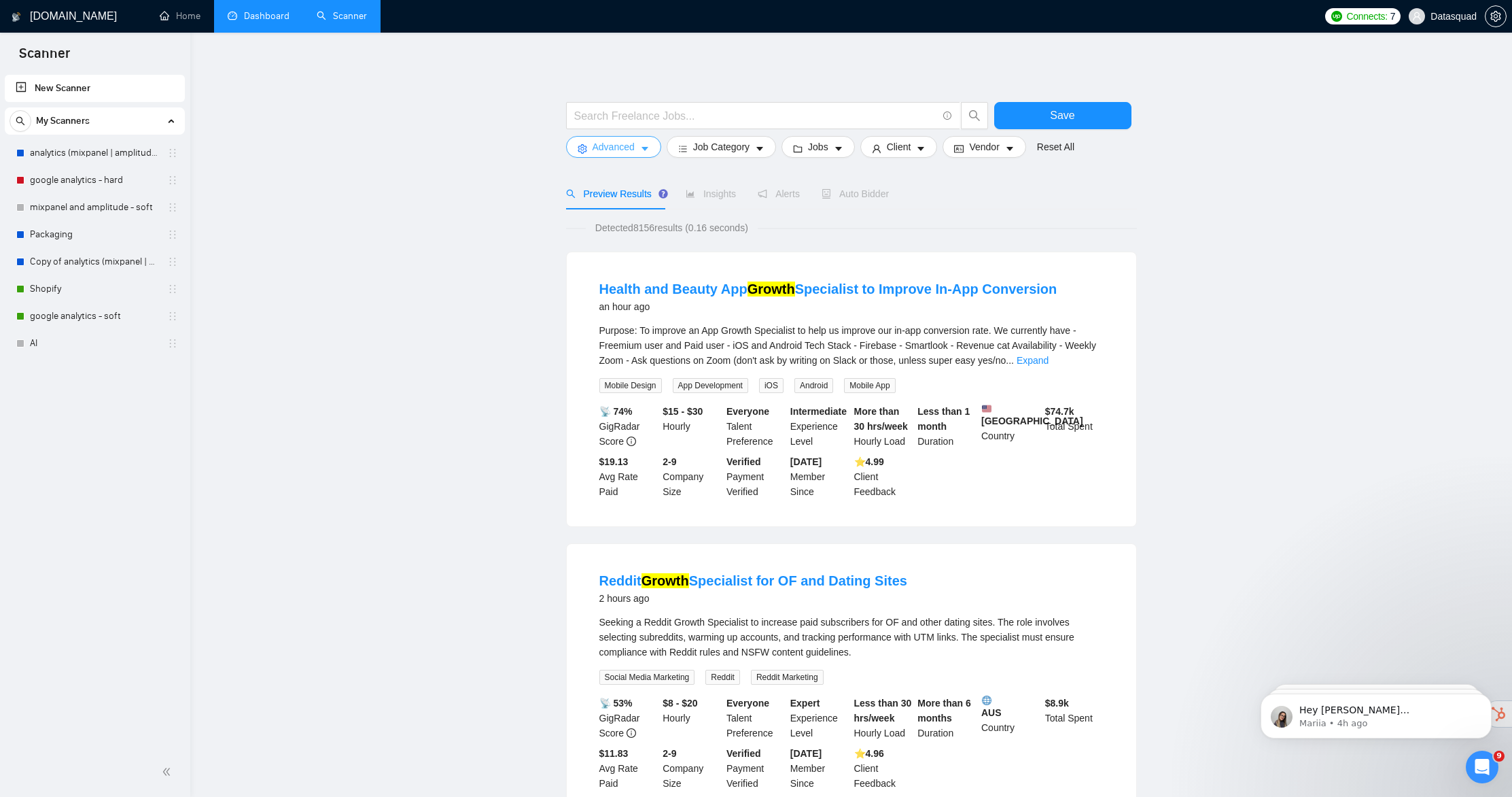
click at [583, 142] on button "Advanced" at bounding box center [614, 147] width 95 height 21
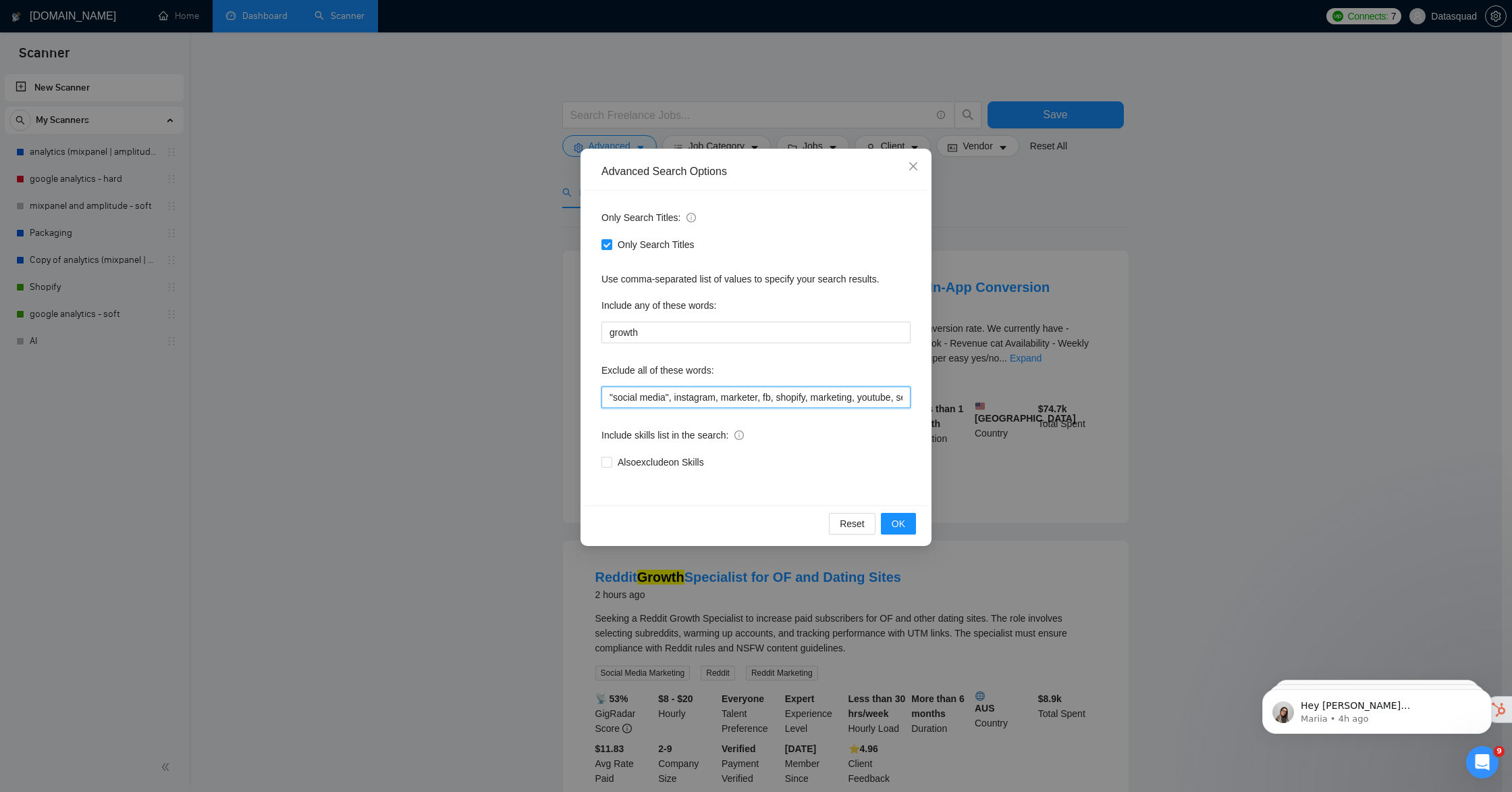
click at [884, 390] on input ""social media", instagram, marketer, fb, shopify, marketing, youtube, seo" at bounding box center [756, 397] width 309 height 21
type input ""social media", instagram, marketer, fb, shopify, marketing, youtube, seo, sales"
click at [909, 525] on button "OK" at bounding box center [898, 524] width 35 height 21
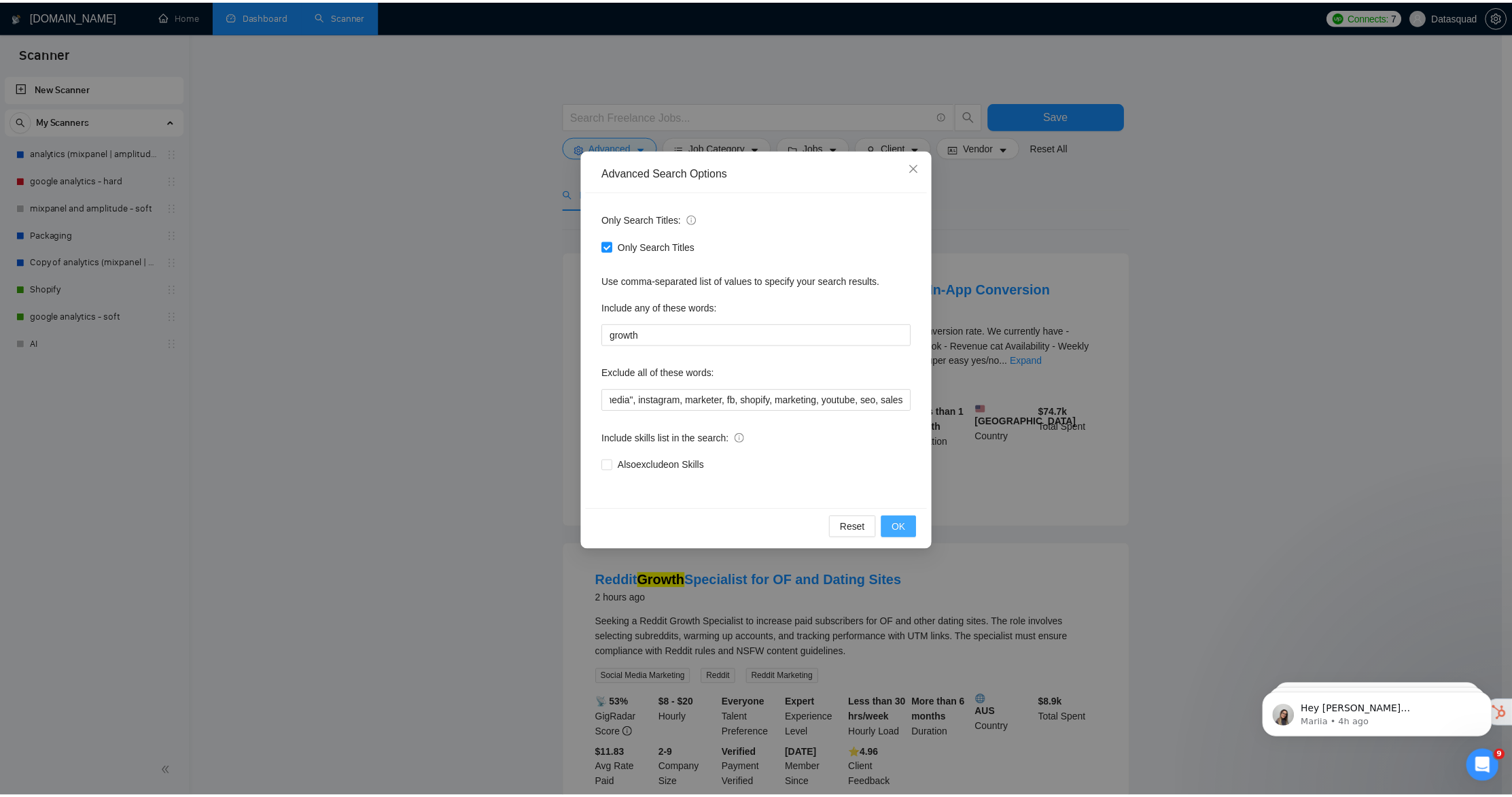
scroll to position [0, 0]
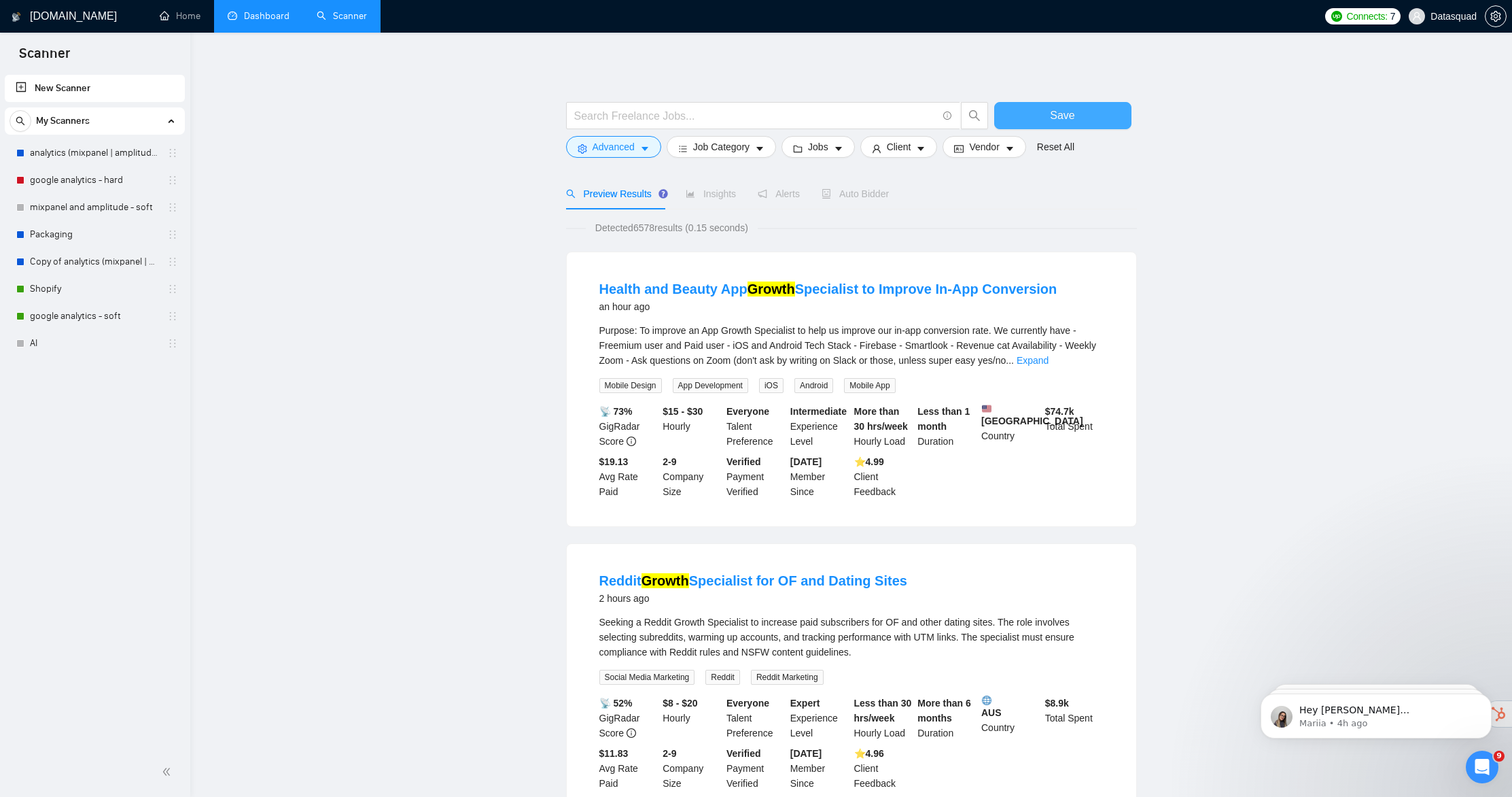
click at [1092, 125] on button "Save" at bounding box center [1063, 115] width 137 height 27
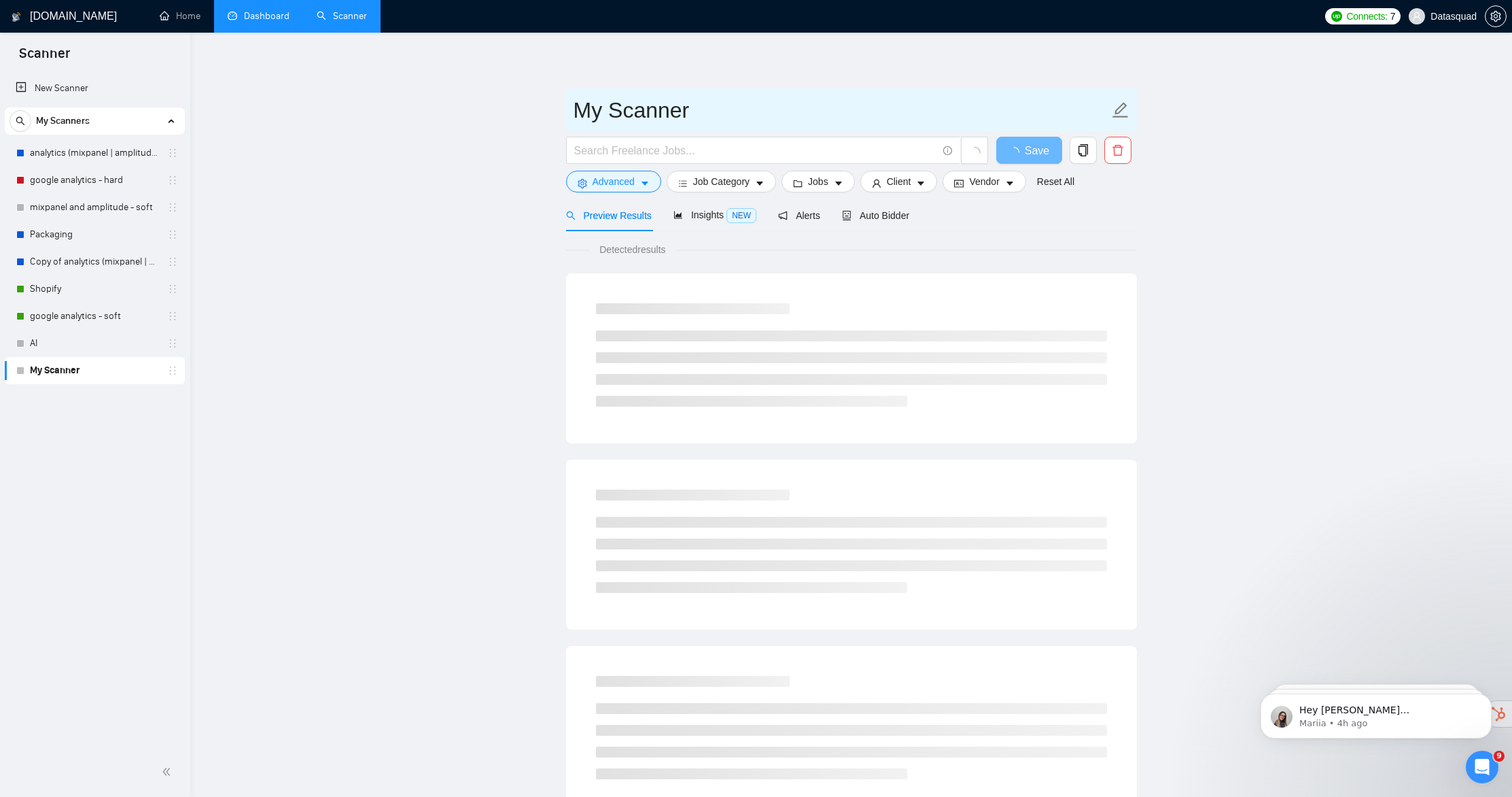
click at [663, 119] on input "My Scanner" at bounding box center [841, 110] width 536 height 34
click at [663, 118] on input "My Scanner" at bounding box center [841, 110] width 536 height 34
click at [664, 116] on input "My Scanner" at bounding box center [841, 110] width 536 height 34
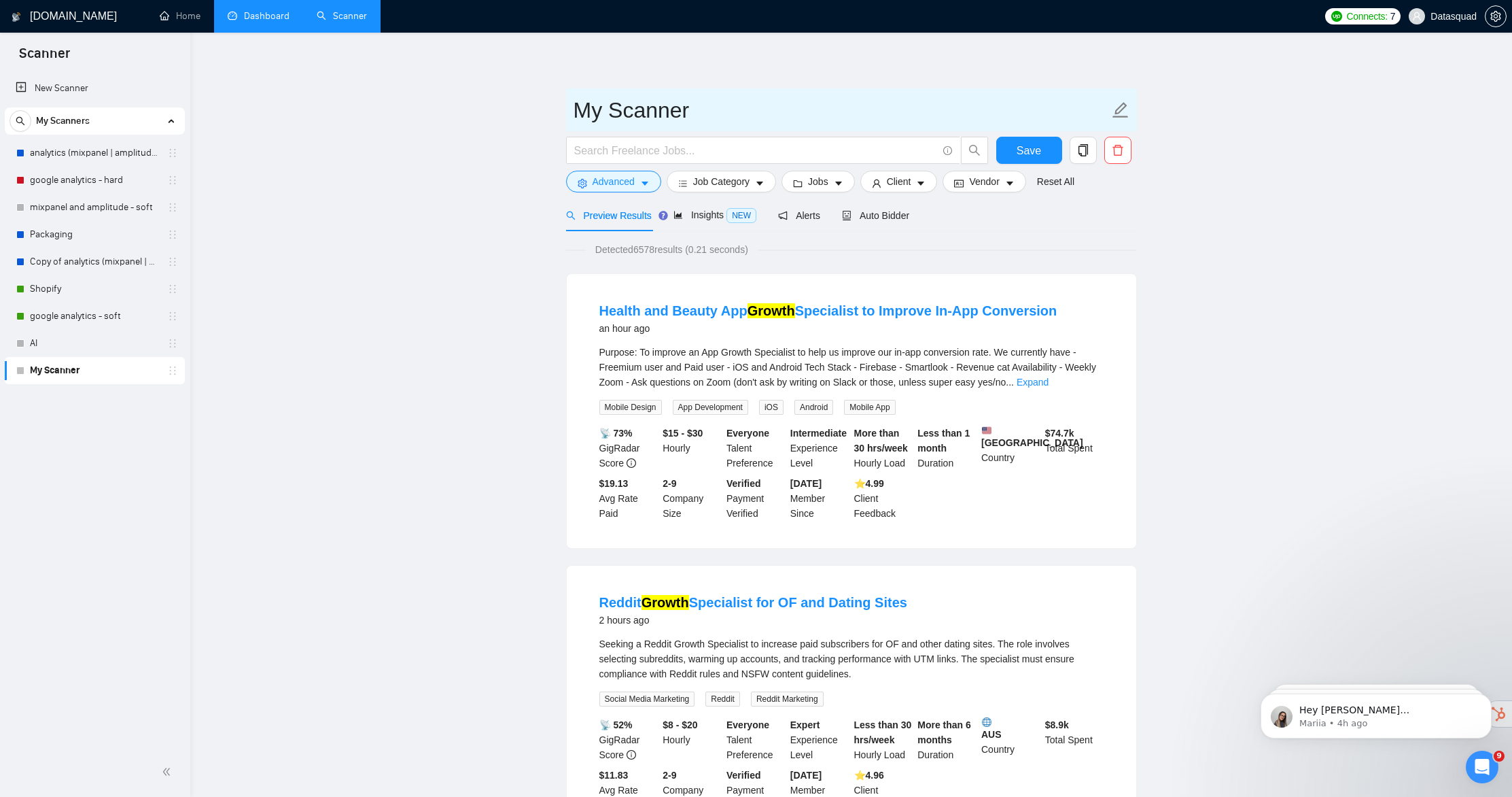
click at [664, 115] on input "My Scanner" at bounding box center [841, 110] width 536 height 34
click at [665, 114] on input "My Scanner" at bounding box center [841, 110] width 536 height 34
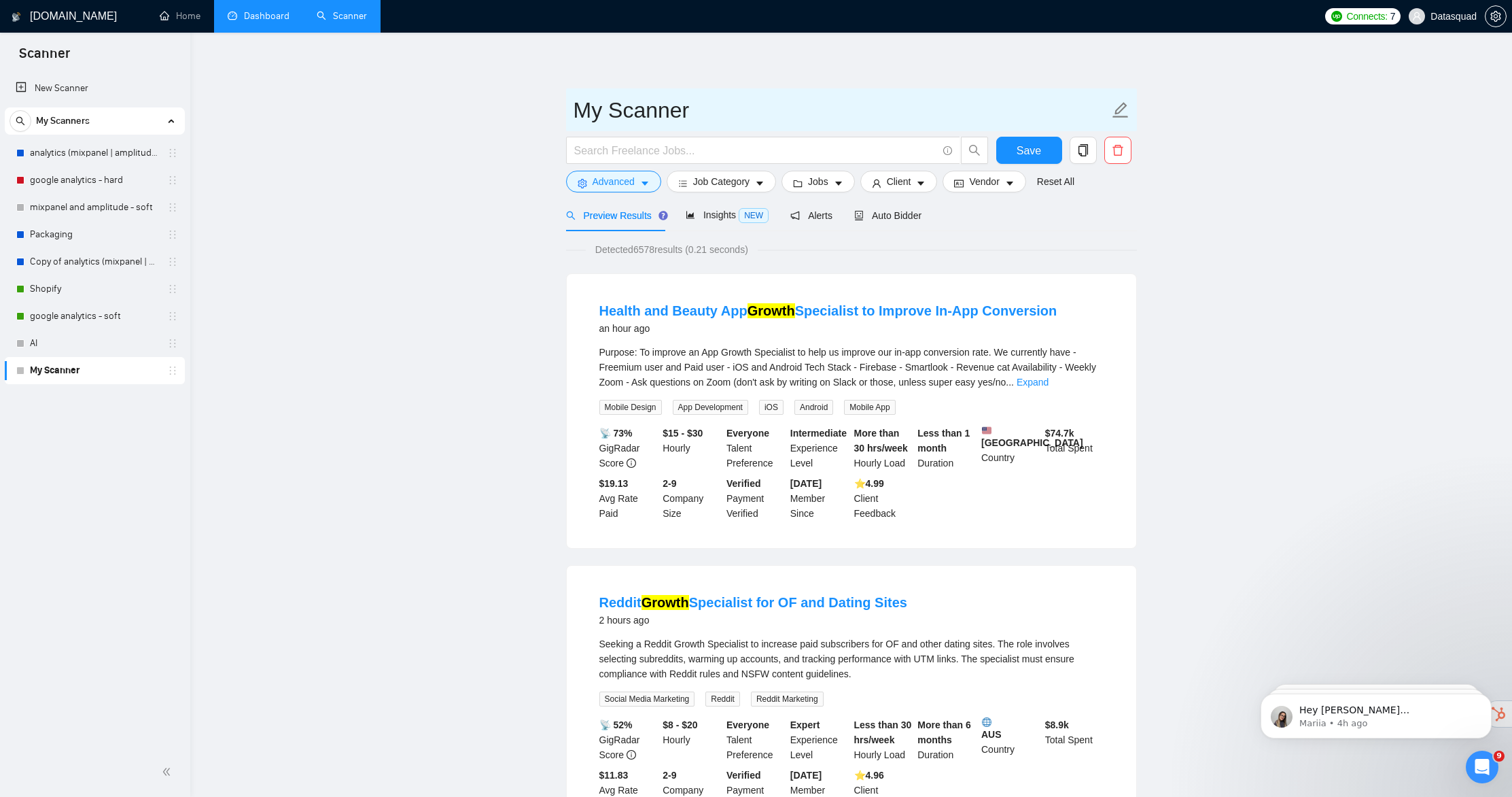
click at [665, 114] on input "My Scanner" at bounding box center [841, 110] width 536 height 34
type input "Growth"
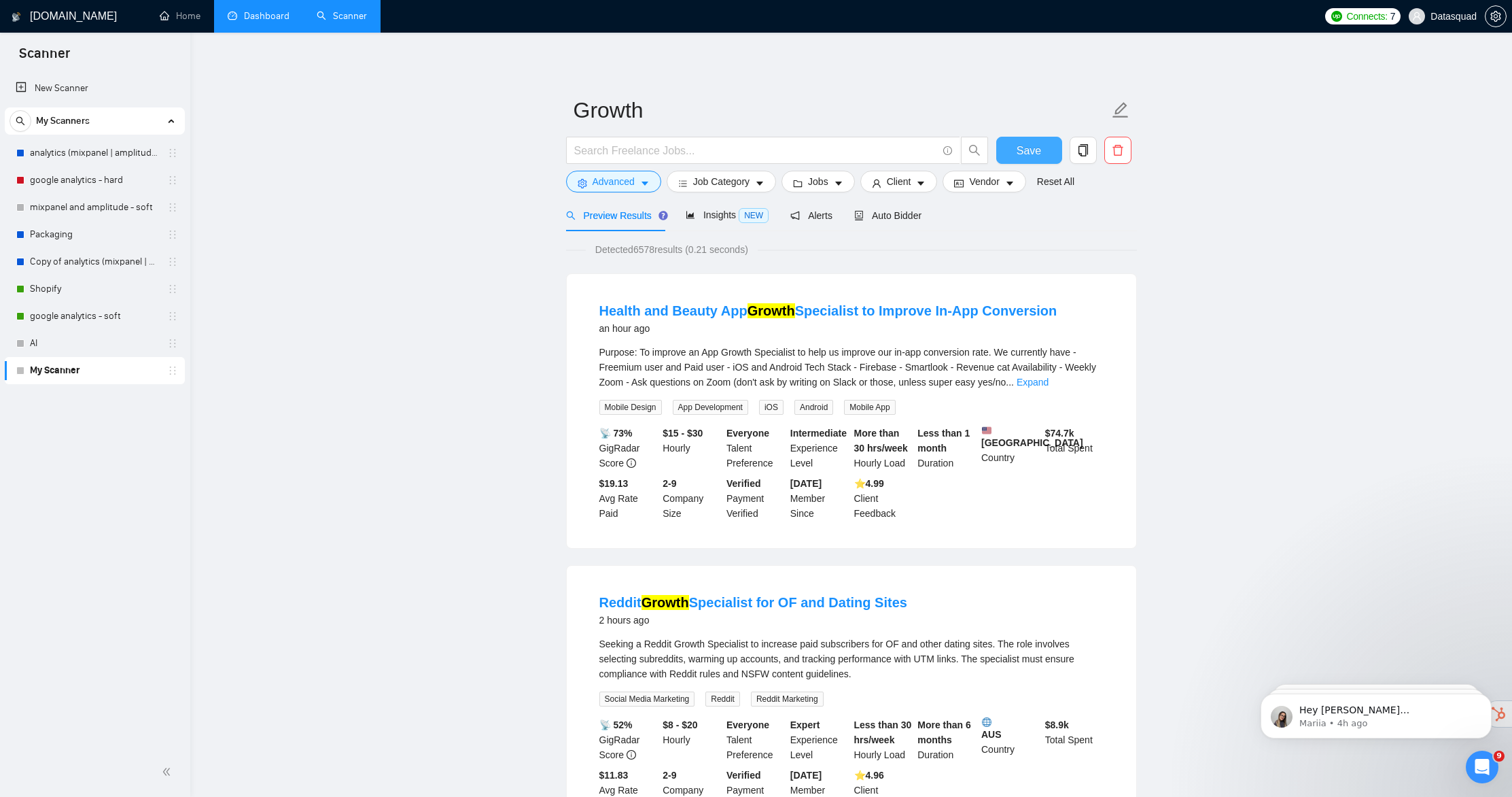
click at [1038, 150] on span "Save" at bounding box center [1029, 151] width 25 height 17
click at [594, 174] on span "Advanced" at bounding box center [613, 181] width 42 height 15
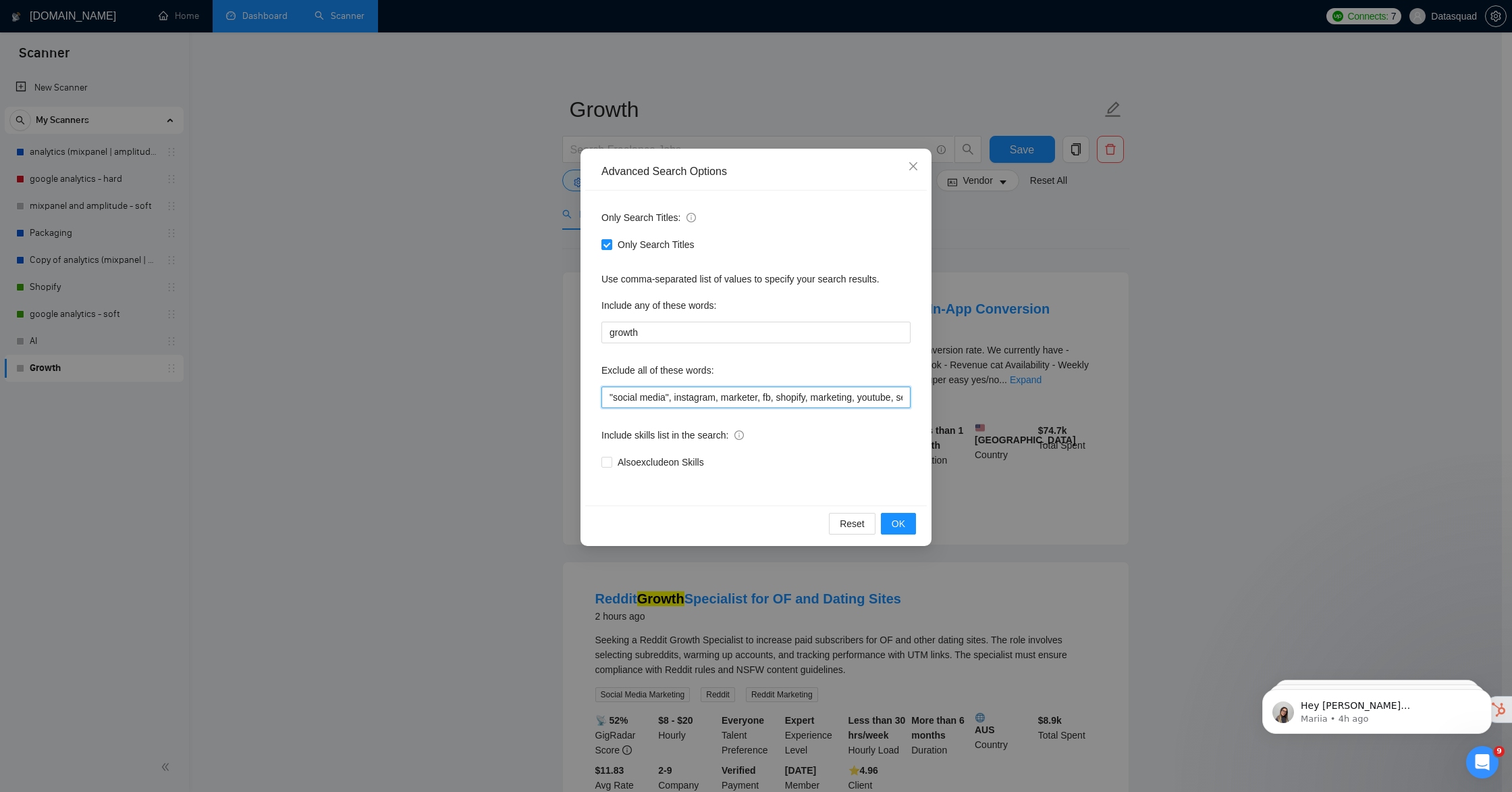
click at [872, 395] on input ""social media", instagram, marketer, fb, shopify, marketing, youtube, seo, sales" at bounding box center [756, 397] width 309 height 21
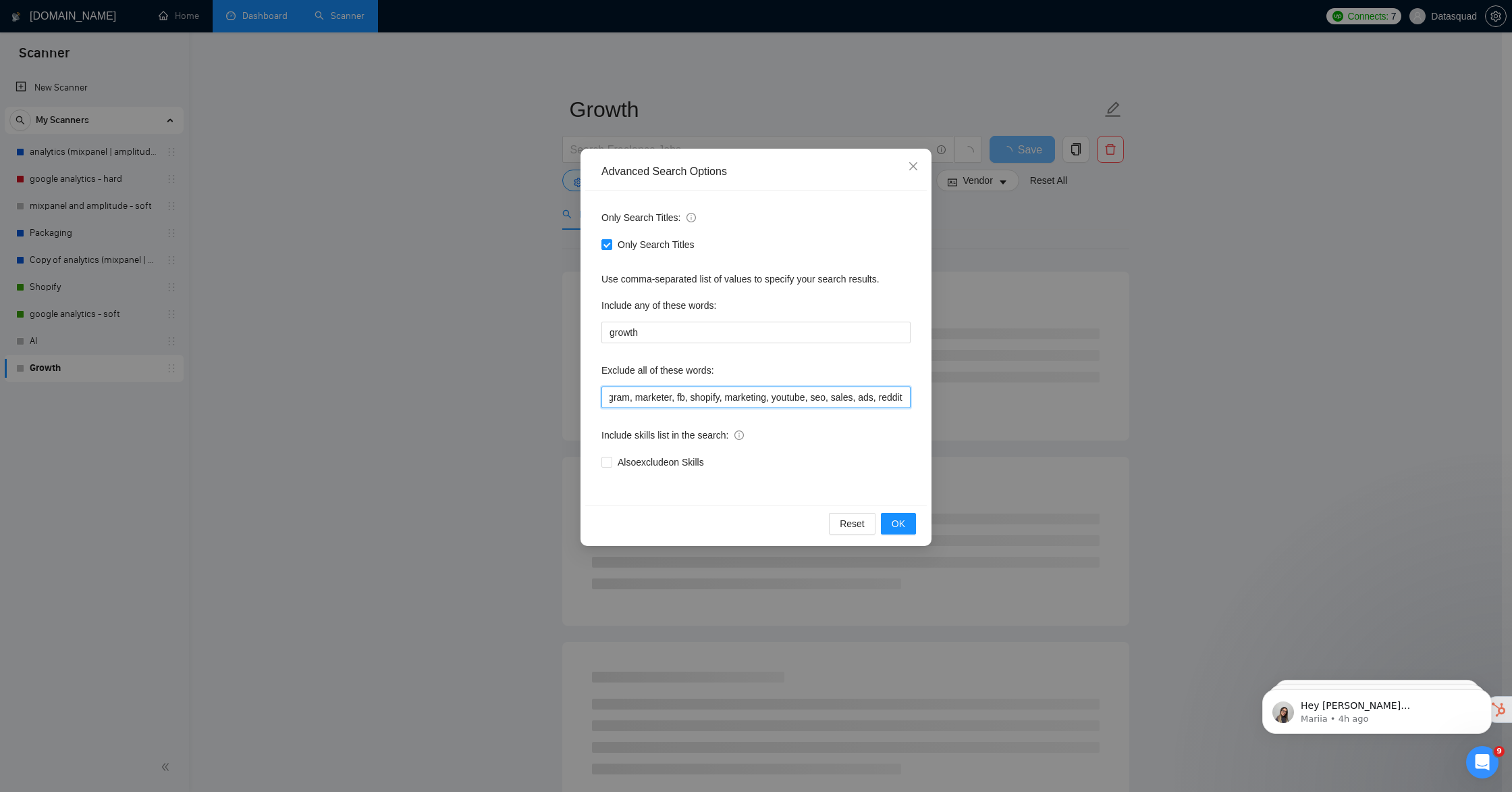
type input ""social media", instagram, marketer, fb, shopify, marketing, youtube, seo, sale…"
click at [896, 511] on div "Reset OK" at bounding box center [756, 524] width 342 height 36
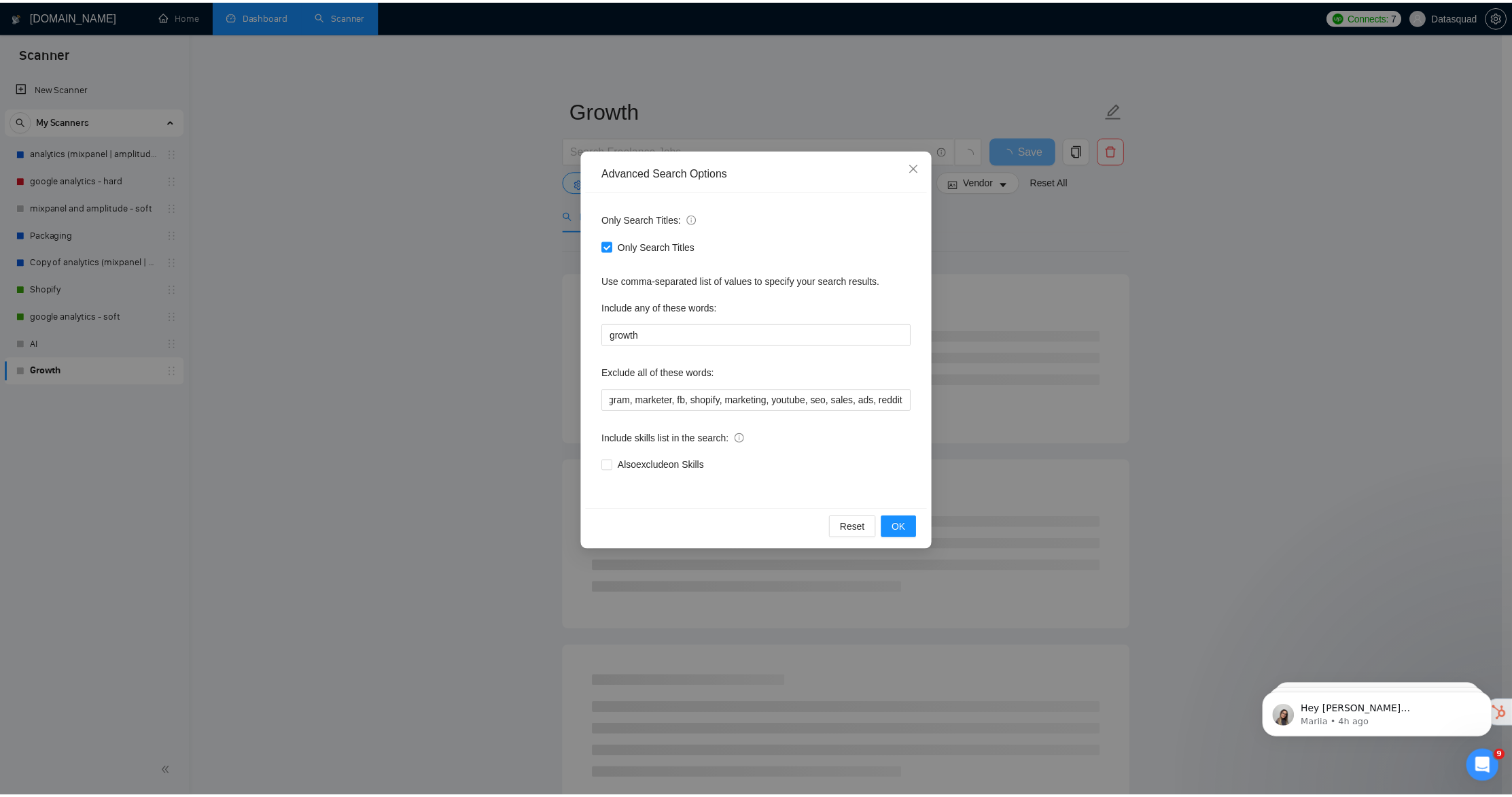
scroll to position [0, 0]
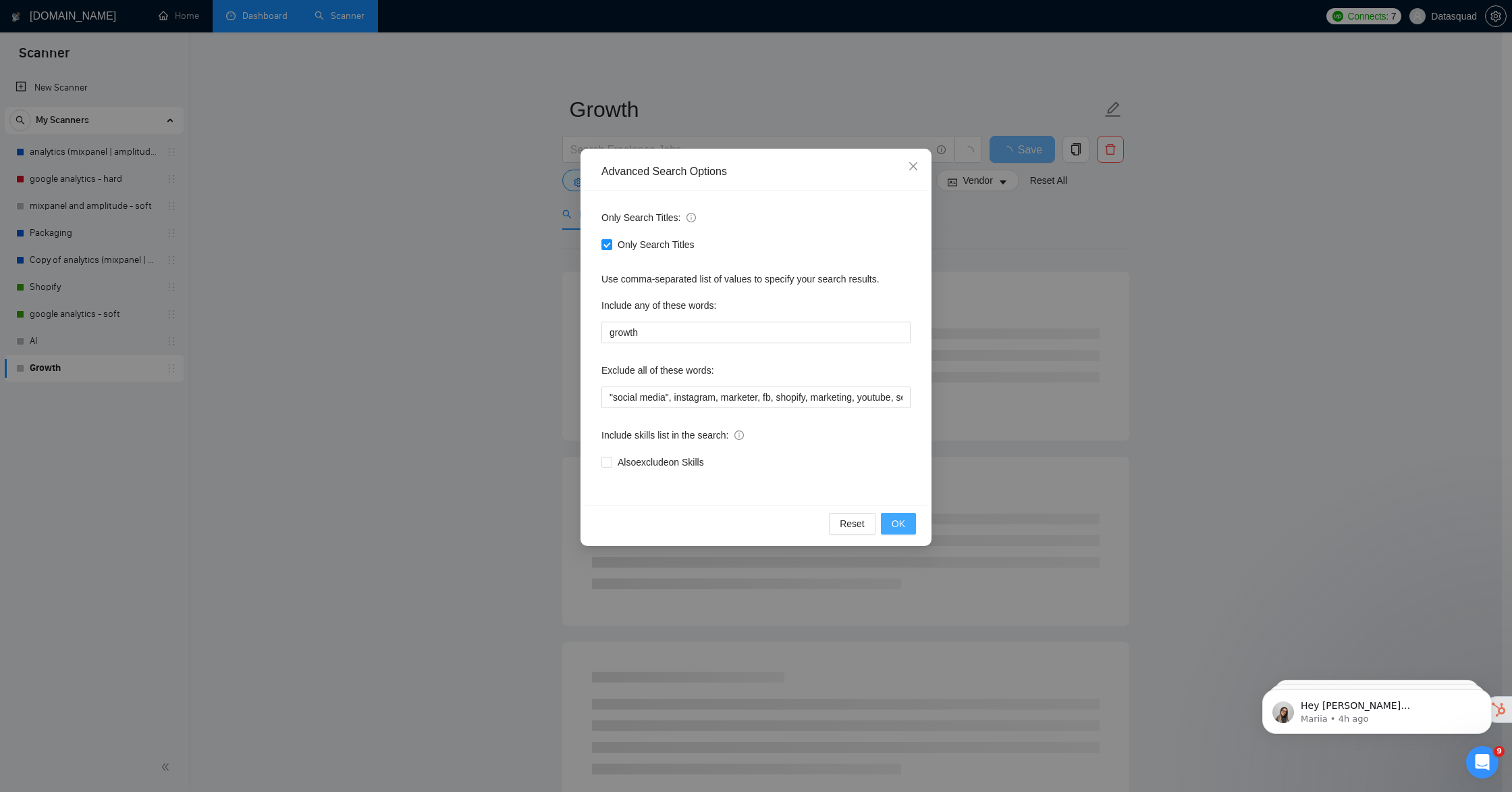
click at [898, 520] on span "OK" at bounding box center [899, 524] width 14 height 15
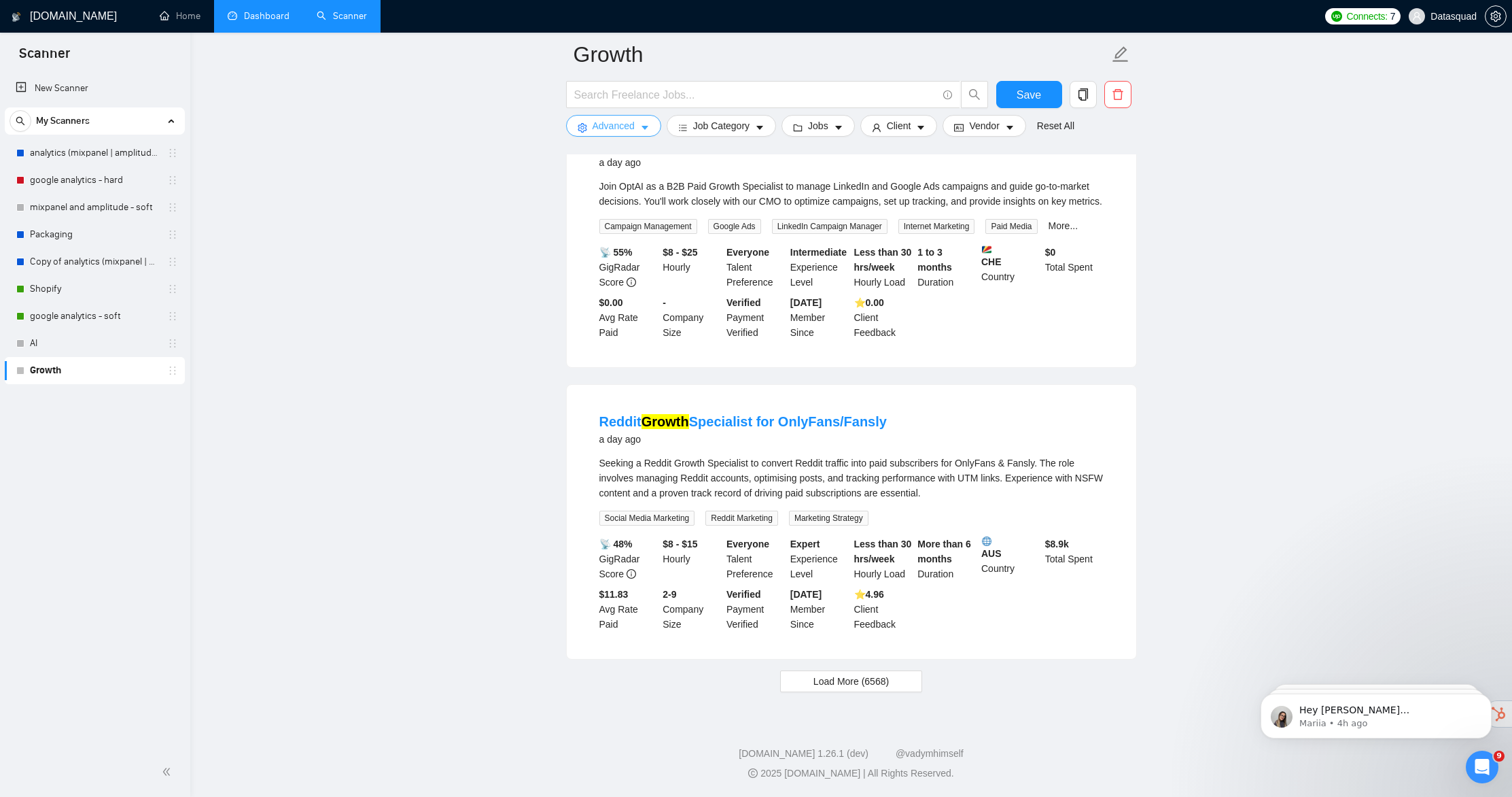
scroll to position [2618, 0]
click at [835, 677] on span "Load More (6568)" at bounding box center [851, 681] width 76 height 15
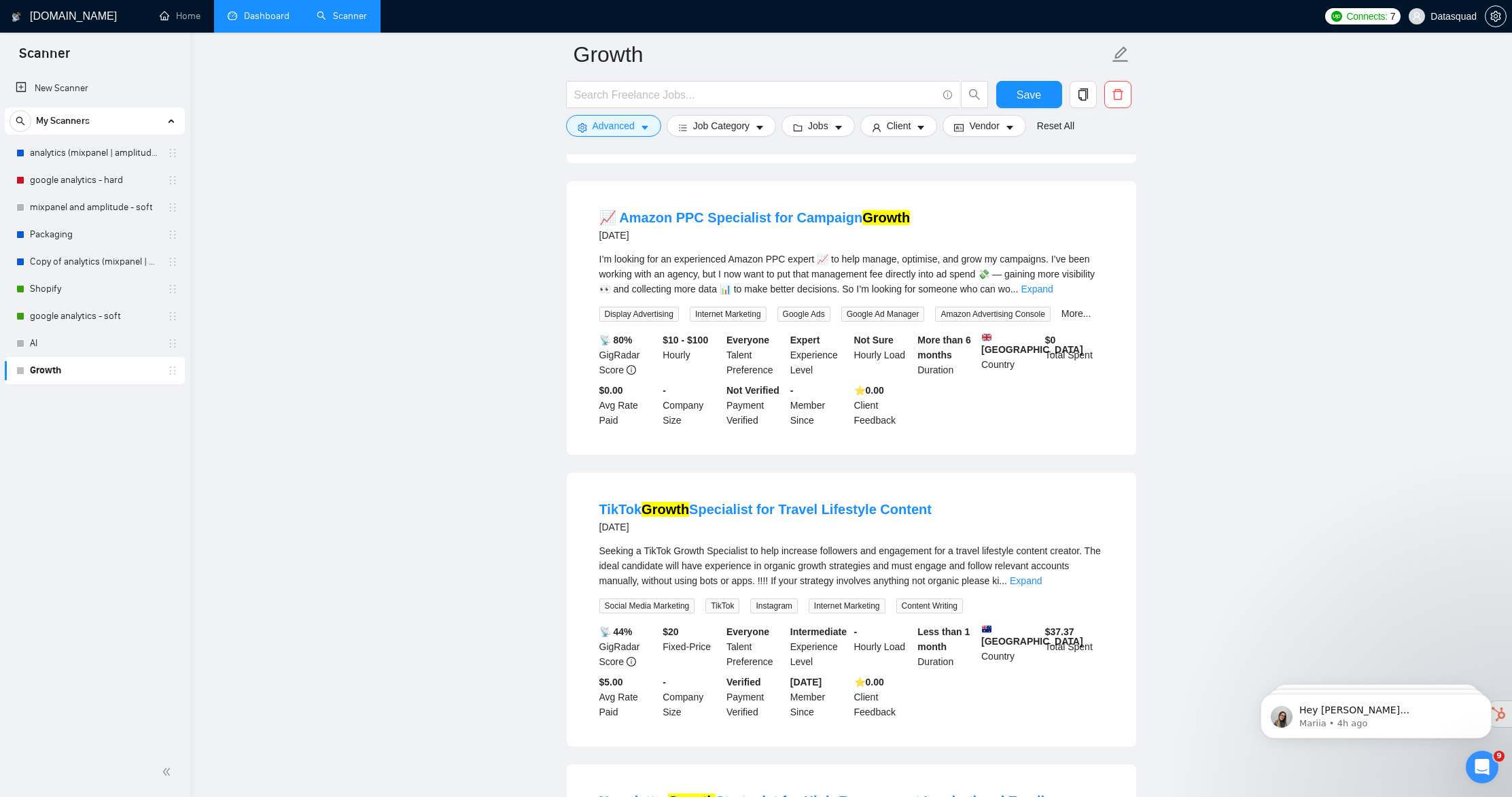
scroll to position [3880, 0]
